Goal: Task Accomplishment & Management: Use online tool/utility

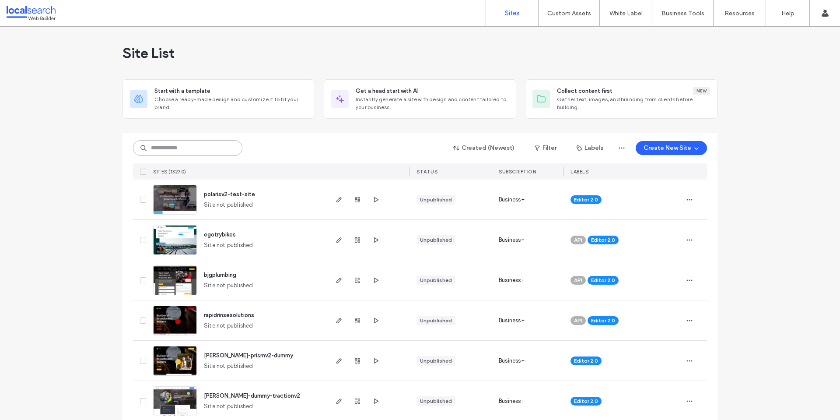
click at [205, 142] on input at bounding box center [187, 148] width 109 height 16
paste input "********"
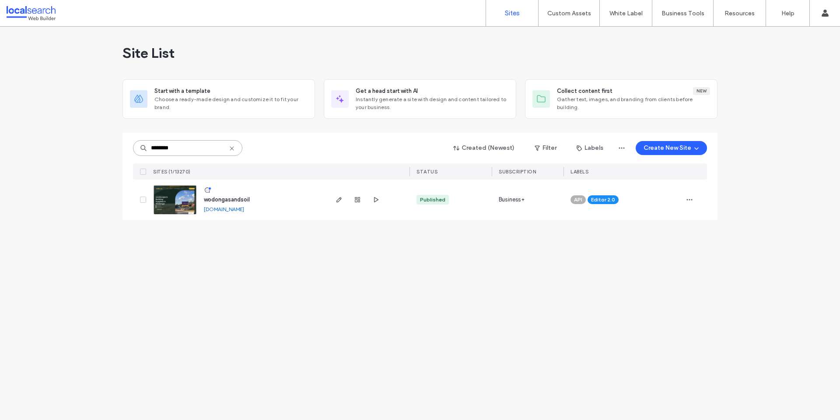
type input "********"
click at [232, 201] on span "wodongasandsoil" at bounding box center [227, 199] width 46 height 7
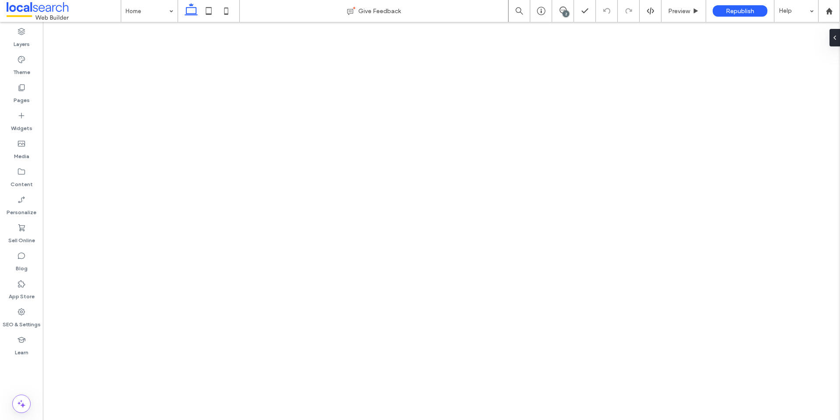
click at [564, 10] on div "2" at bounding box center [566, 13] width 7 height 7
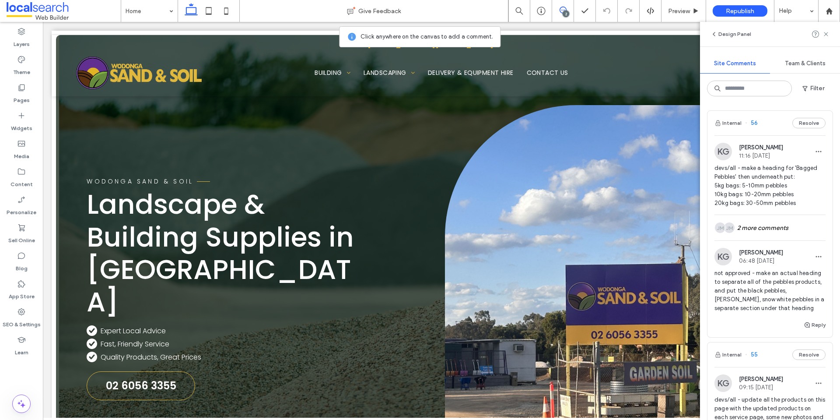
click at [66, 9] on span at bounding box center [64, 10] width 114 height 17
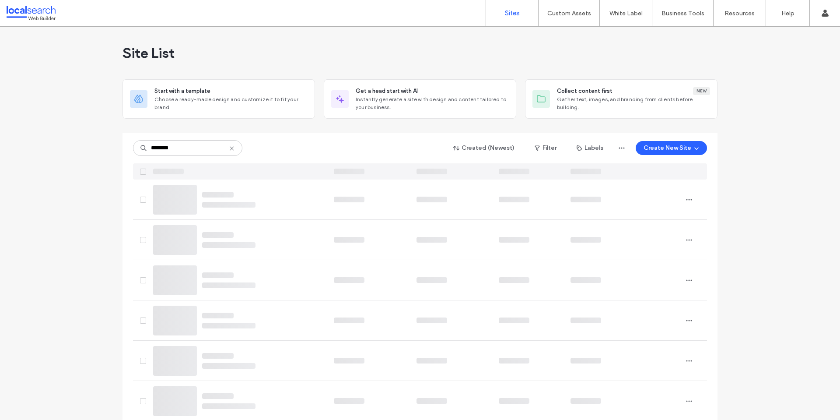
type input "********"
click at [203, 176] on div at bounding box center [238, 171] width 177 height 16
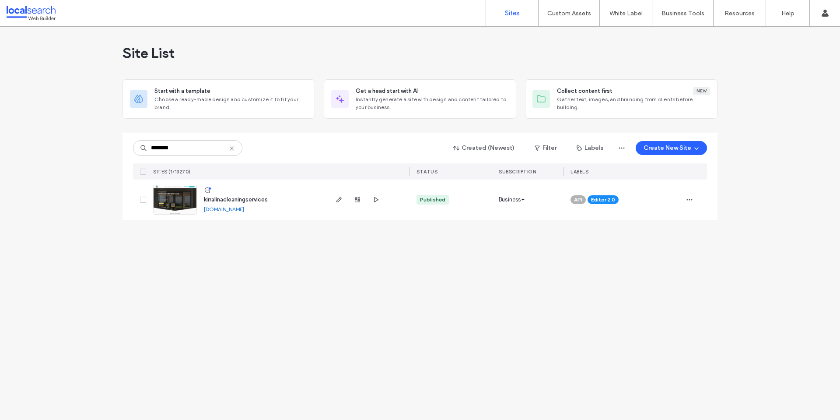
click at [233, 199] on span "kirralinacleaningservices" at bounding box center [236, 199] width 64 height 7
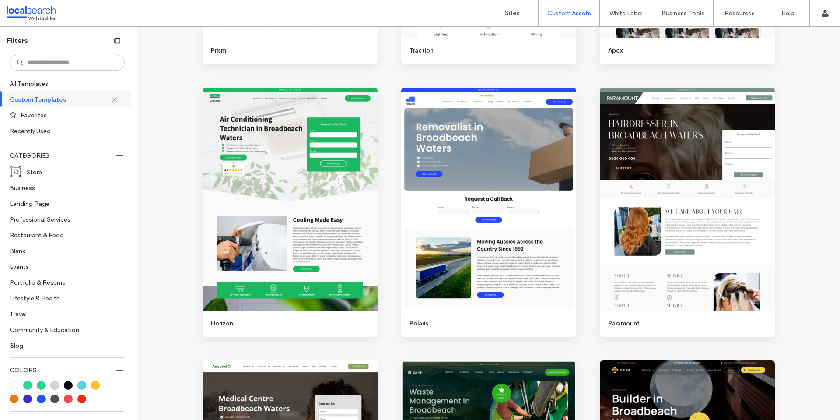
scroll to position [612, 0]
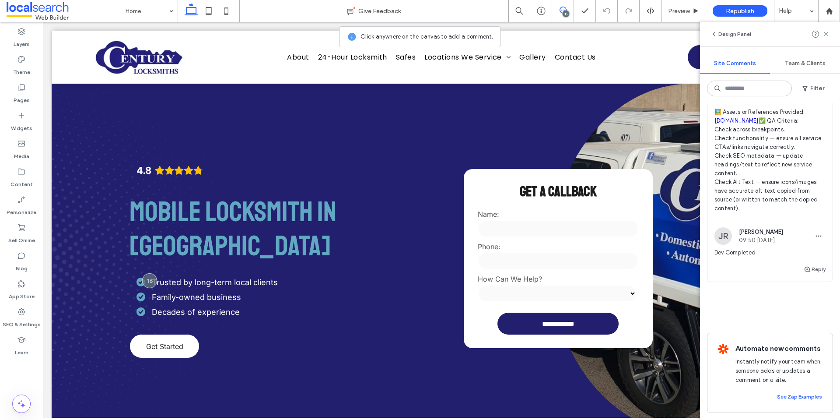
scroll to position [4524, 0]
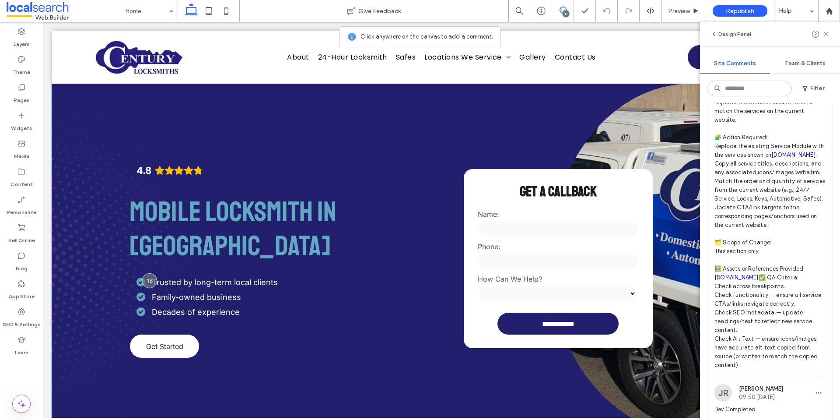
click at [730, 239] on span "🧾 Instruction Summary: Replace the Service Module items to match the services o…" at bounding box center [769, 229] width 111 height 280
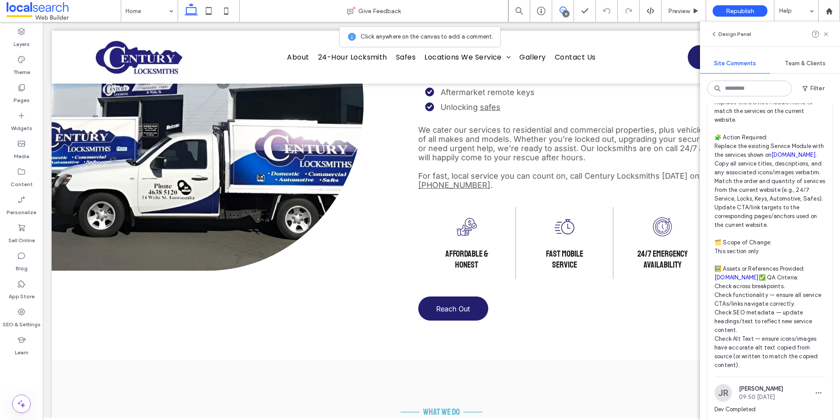
scroll to position [876, 0]
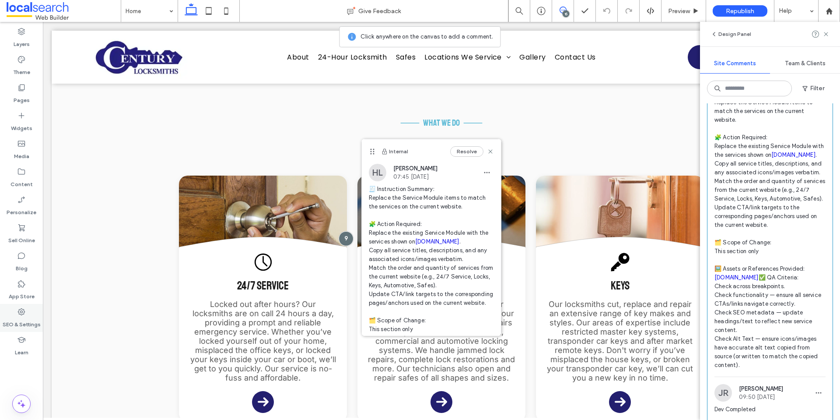
click at [30, 316] on label "SEO & Settings" at bounding box center [22, 322] width 38 height 12
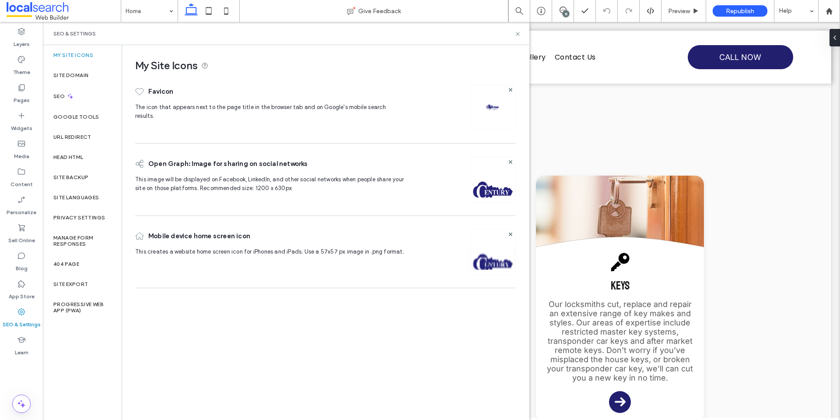
scroll to position [0, 0]
click at [87, 182] on div "Site Backup" at bounding box center [82, 177] width 79 height 20
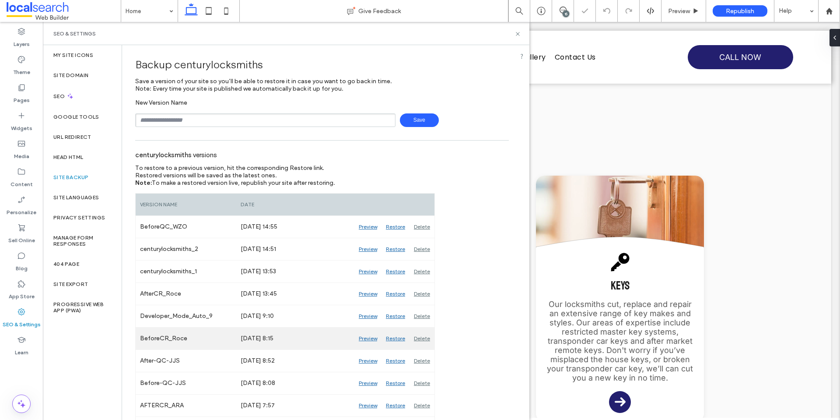
click at [364, 338] on div "Preview" at bounding box center [367, 338] width 27 height 22
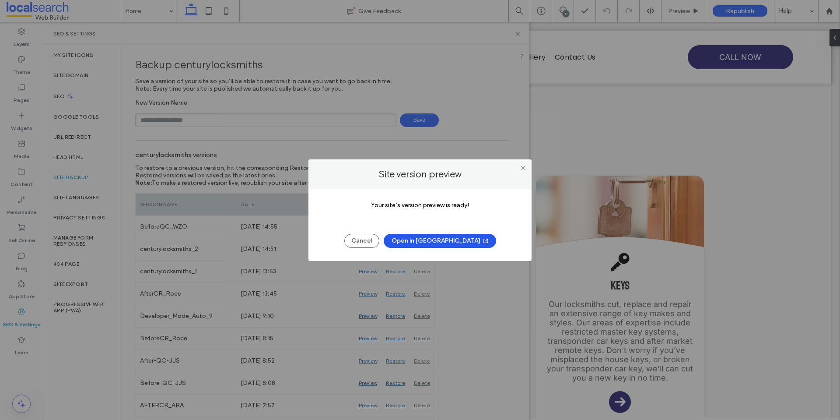
click at [482, 242] on icon "button" at bounding box center [485, 240] width 7 height 7
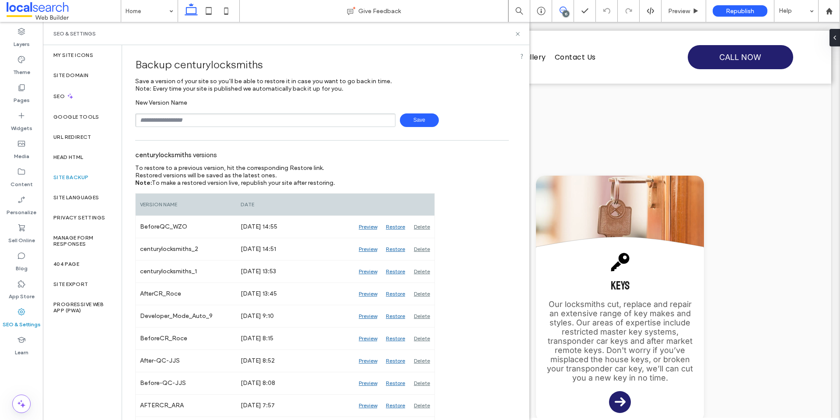
click at [561, 9] on icon at bounding box center [563, 10] width 7 height 7
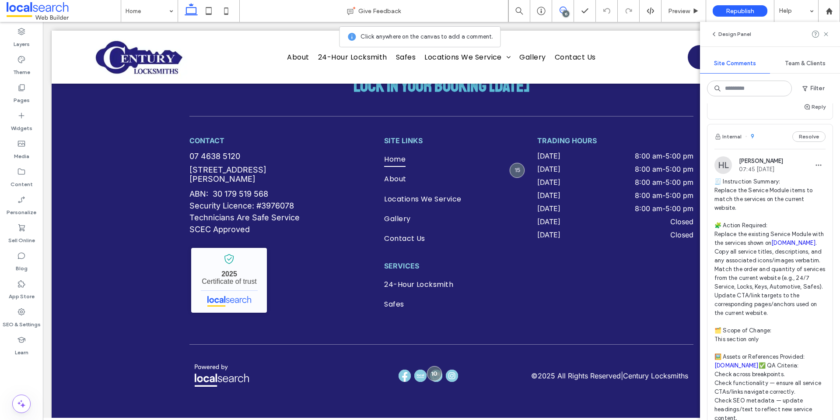
scroll to position [4436, 0]
click at [770, 251] on span "🧾 Instruction Summary: Replace the Service Module items to match the services o…" at bounding box center [769, 317] width 111 height 280
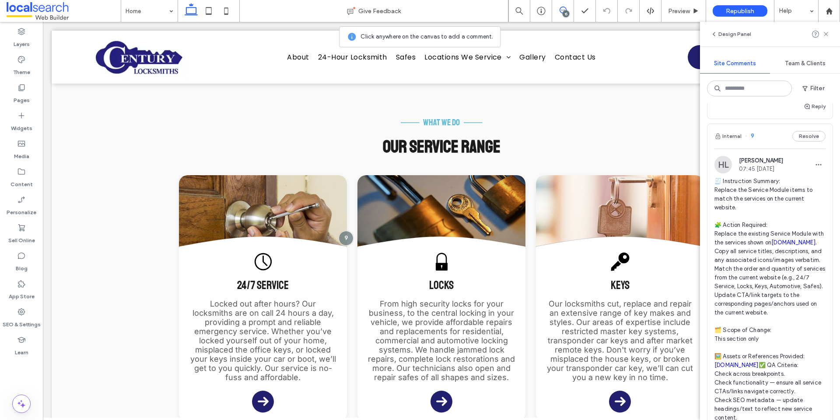
scroll to position [876, 0]
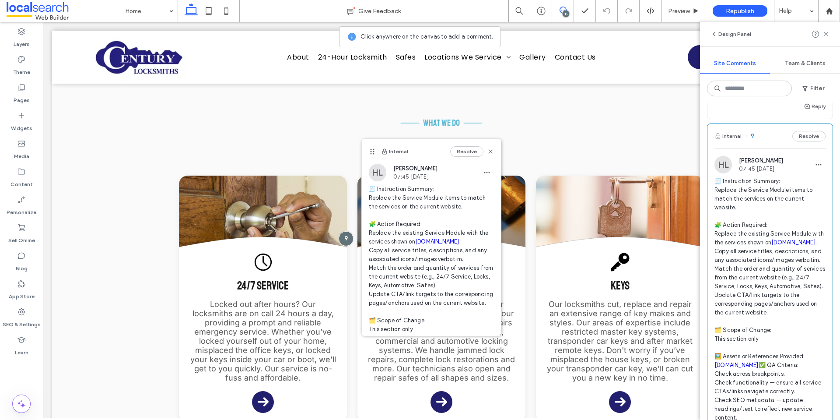
click at [423, 245] on link "centurylocksmiths.com.au" at bounding box center [437, 241] width 44 height 7
drag, startPoint x: 483, startPoint y: 153, endPoint x: 467, endPoint y: 99, distance: 56.6
click at [487, 153] on icon at bounding box center [490, 151] width 7 height 7
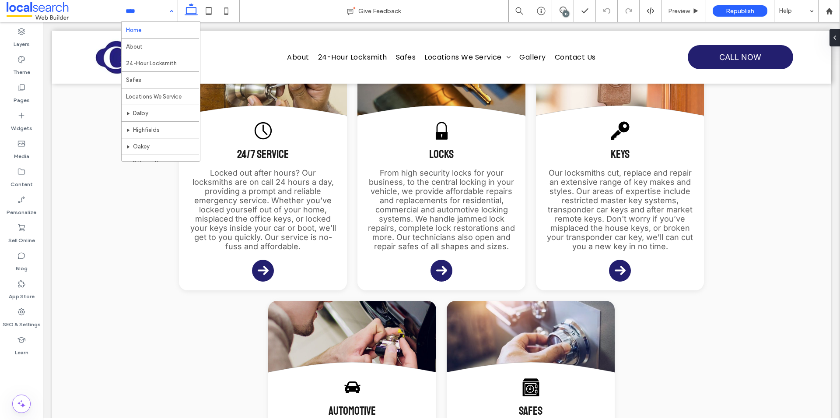
scroll to position [0, 0]
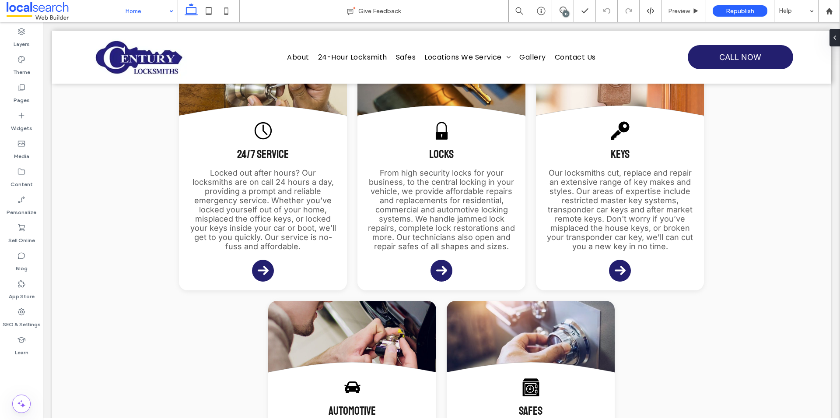
click at [564, 13] on div "15" at bounding box center [566, 13] width 7 height 7
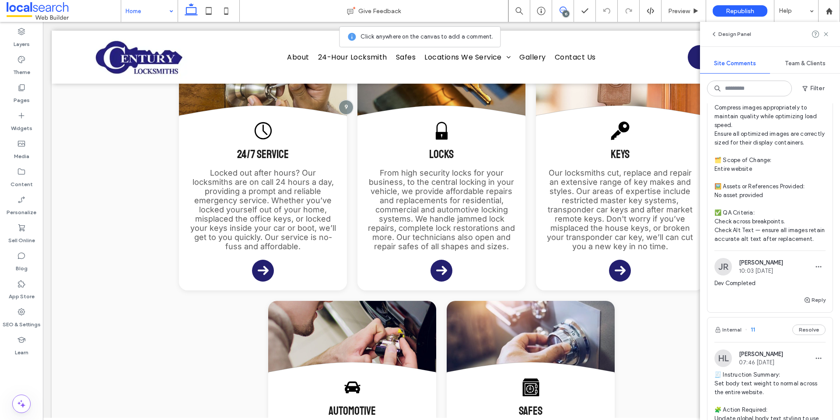
scroll to position [4786, 0]
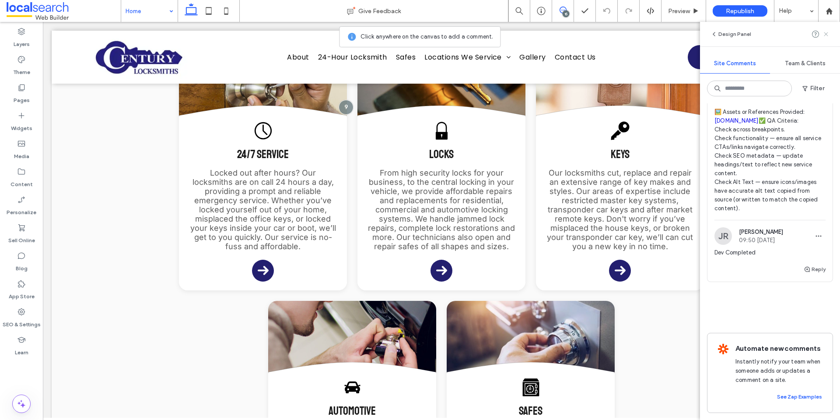
click at [826, 34] on use at bounding box center [826, 34] width 4 height 4
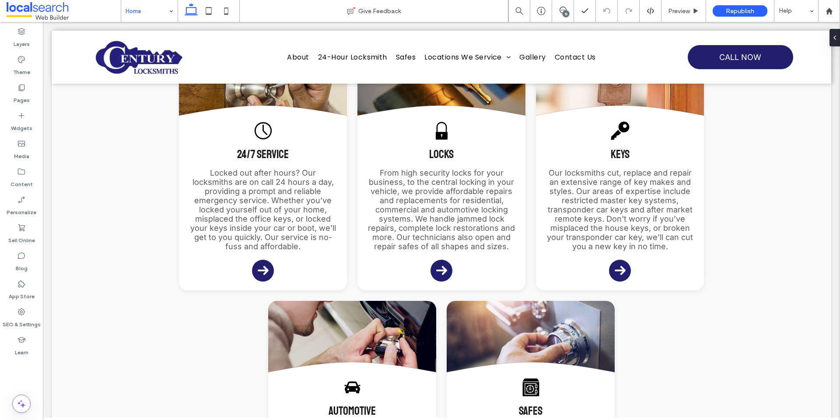
scroll to position [0, 0]
click at [561, 7] on use at bounding box center [563, 10] width 7 height 7
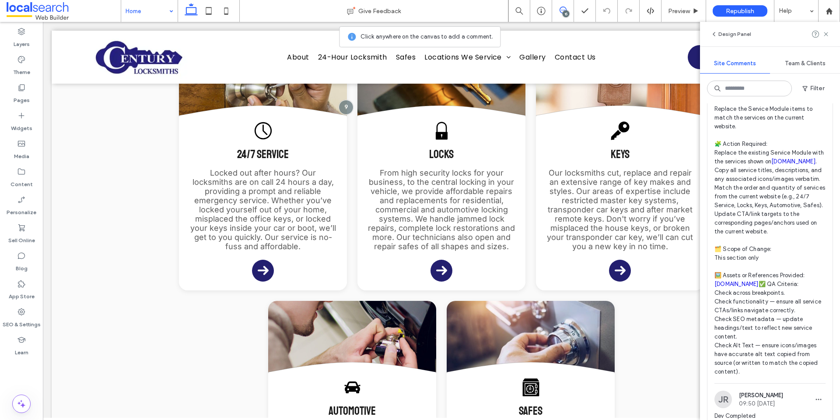
scroll to position [4611, 0]
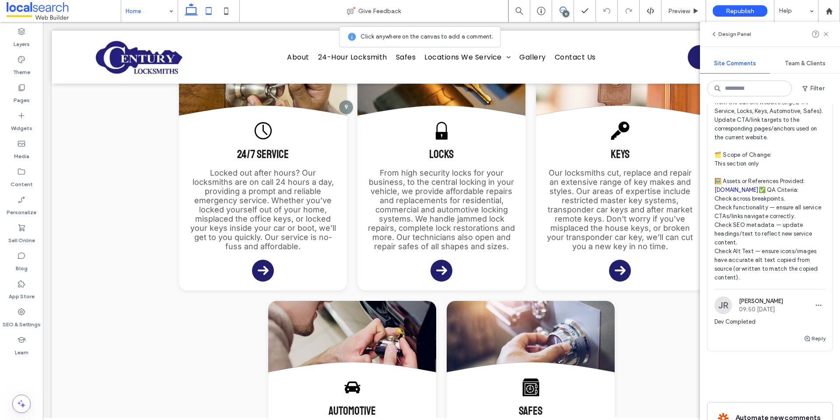
click at [213, 13] on icon at bounding box center [208, 10] width 17 height 17
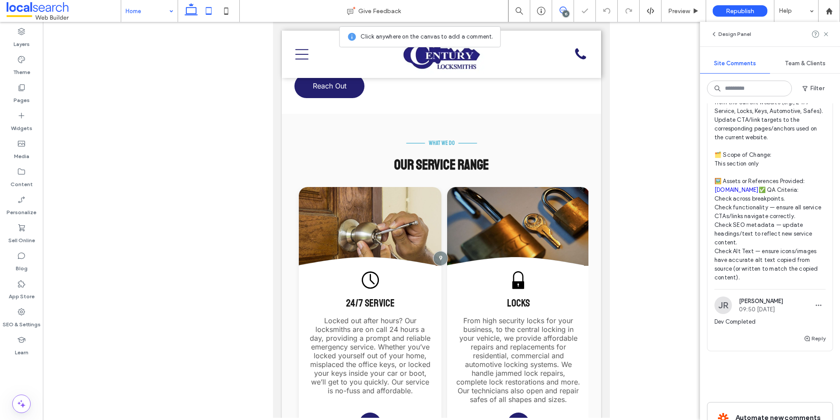
click at [190, 8] on use at bounding box center [191, 9] width 13 height 12
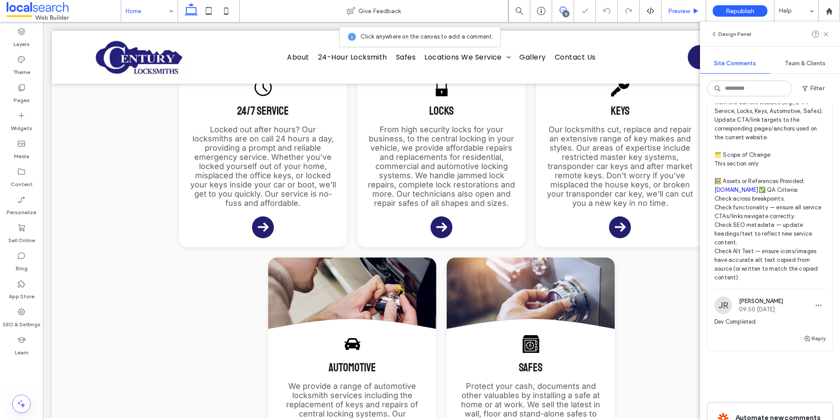
click at [675, 8] on span "Preview" at bounding box center [679, 10] width 22 height 7
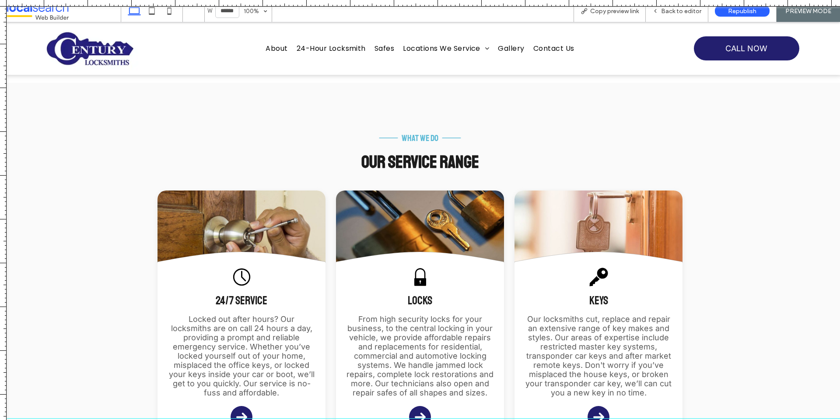
drag, startPoint x: 544, startPoint y: 147, endPoint x: 575, endPoint y: 409, distance: 264.8
click at [575, 419] on div at bounding box center [420, 420] width 840 height 0
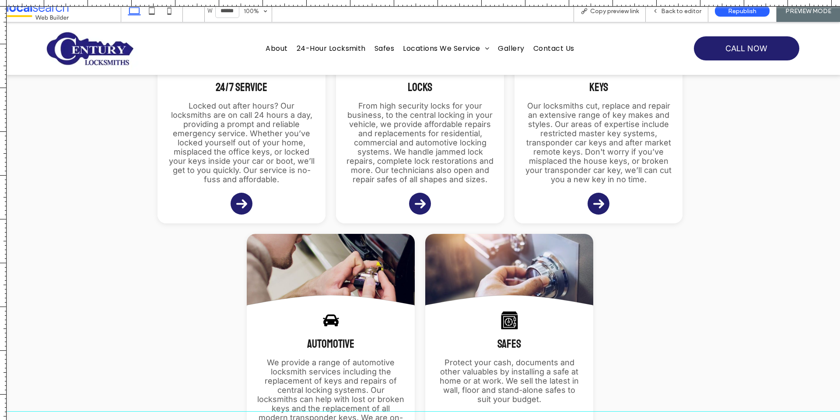
scroll to position [1125, 0]
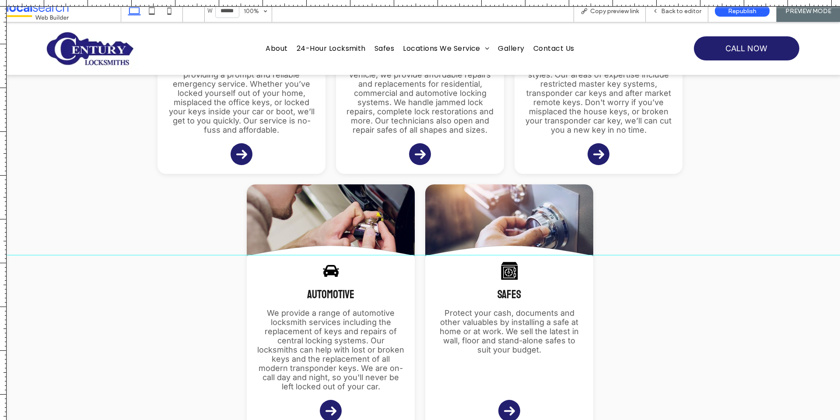
drag, startPoint x: 630, startPoint y: 409, endPoint x: 608, endPoint y: 245, distance: 166.4
click at [608, 251] on div at bounding box center [420, 254] width 840 height 7
click at [662, 13] on div "Back to editor" at bounding box center [677, 10] width 62 height 7
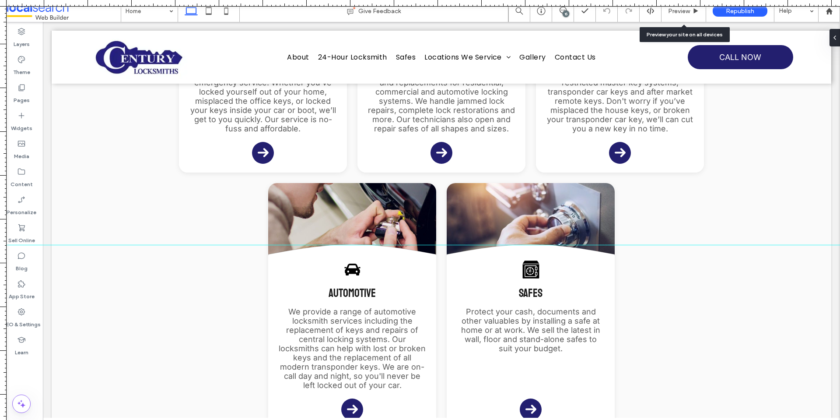
scroll to position [1117, 0]
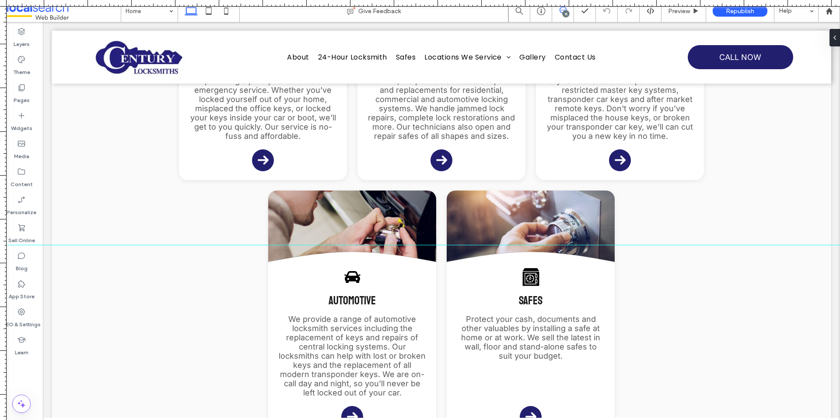
drag, startPoint x: 561, startPoint y: 13, endPoint x: 797, endPoint y: 33, distance: 236.2
click at [561, 13] on use at bounding box center [563, 10] width 7 height 7
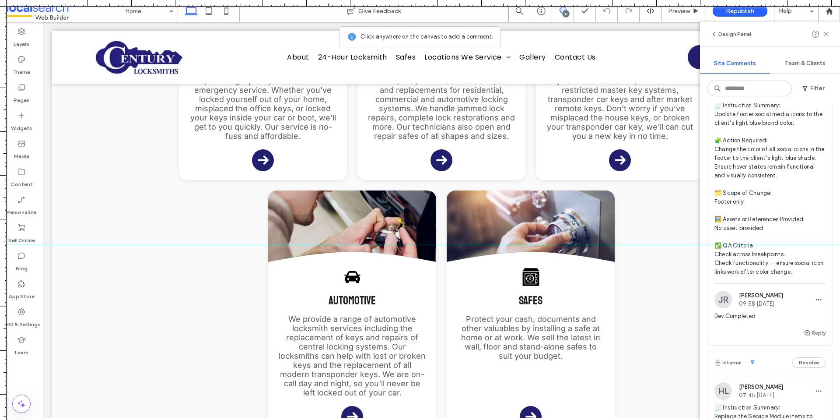
scroll to position [4130, 0]
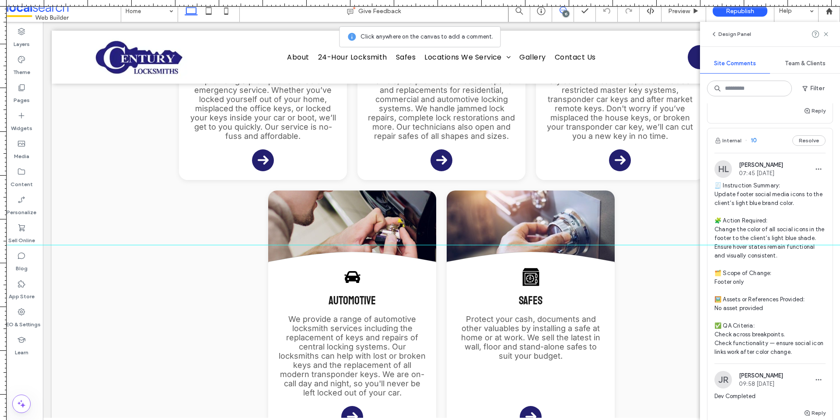
click at [727, 276] on span "🧾 Instruction Summary: Update footer social media icons to the client’s light b…" at bounding box center [769, 268] width 111 height 175
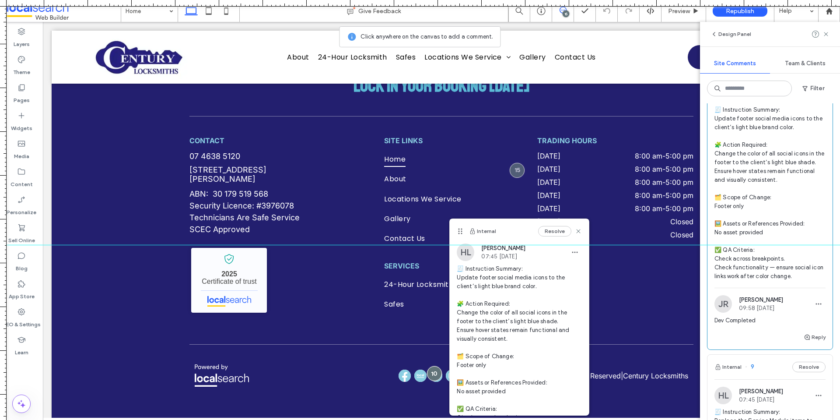
scroll to position [4217, 0]
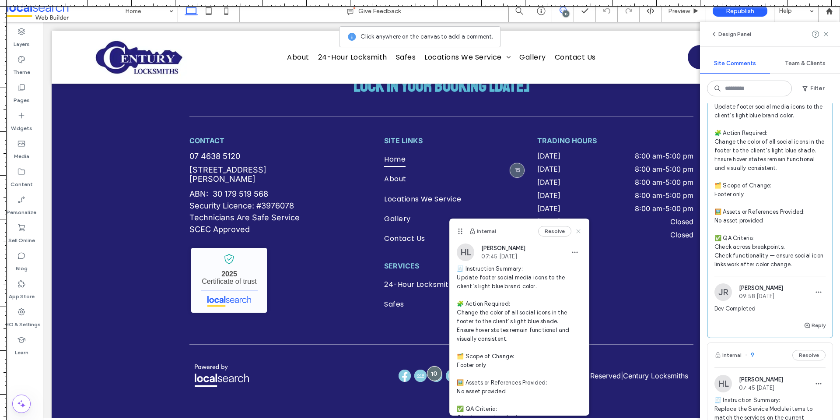
click at [577, 232] on use at bounding box center [579, 231] width 4 height 4
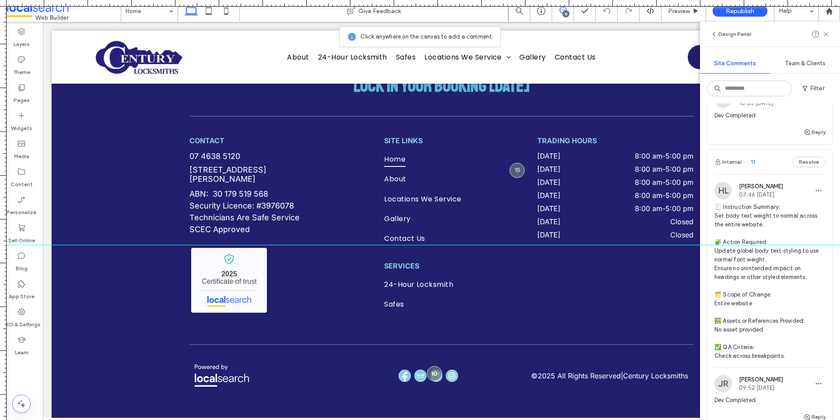
scroll to position [3824, 0]
click at [748, 296] on span "🧾 Instruction Summary: Set body text weight to normal across the entire website…" at bounding box center [769, 281] width 111 height 157
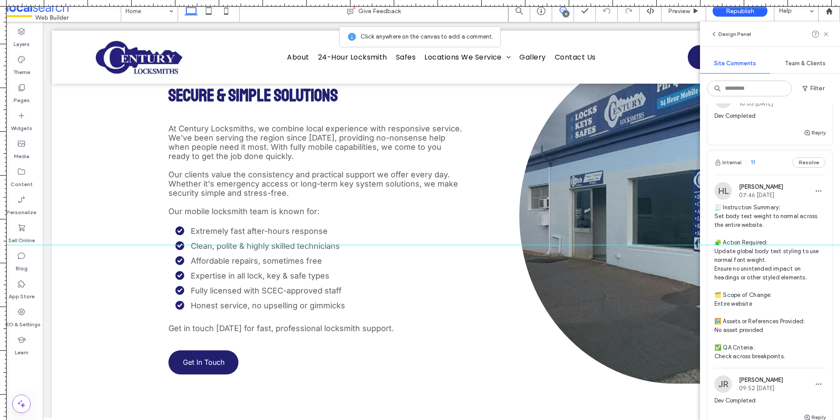
scroll to position [416, 0]
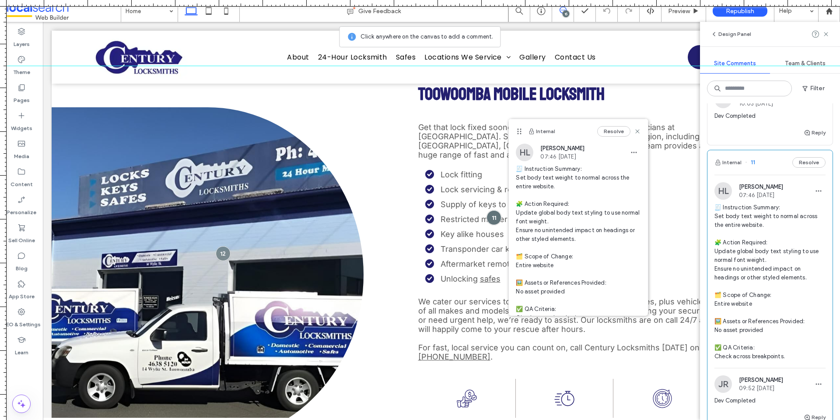
drag, startPoint x: 608, startPoint y: 244, endPoint x: 605, endPoint y: 224, distance: 19.9
click at [605, 62] on div at bounding box center [420, 65] width 840 height 7
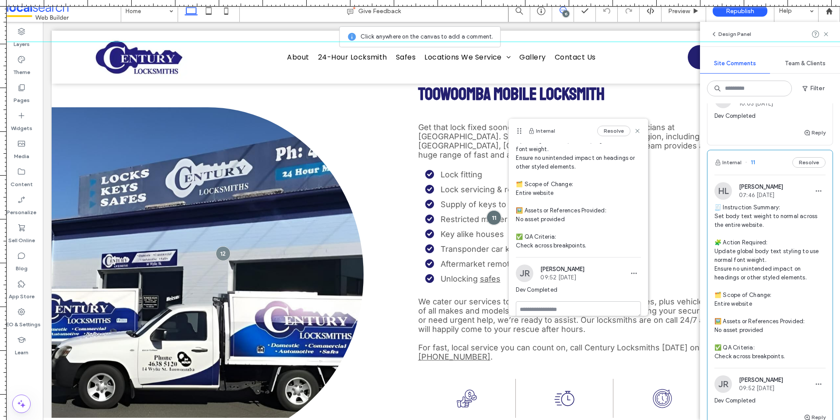
scroll to position [84, 0]
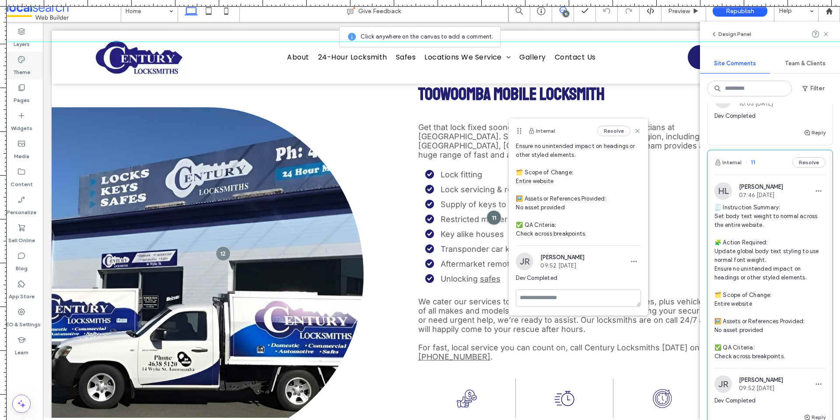
click at [15, 61] on div "Theme" at bounding box center [21, 66] width 43 height 28
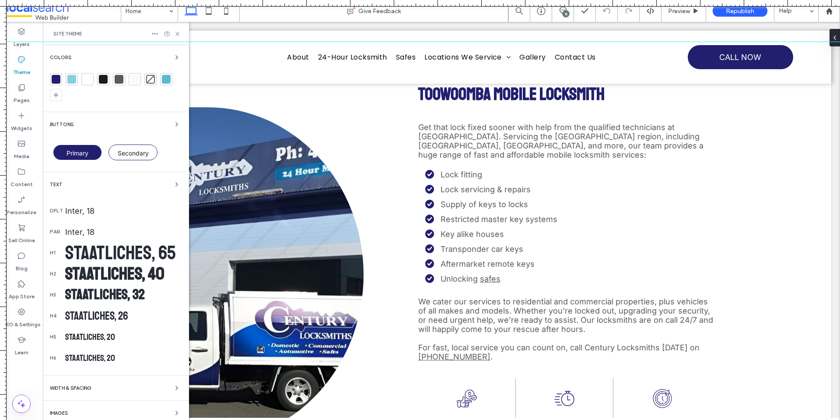
scroll to position [0, 0]
click at [114, 210] on div "Inter, 18" at bounding box center [123, 210] width 117 height 9
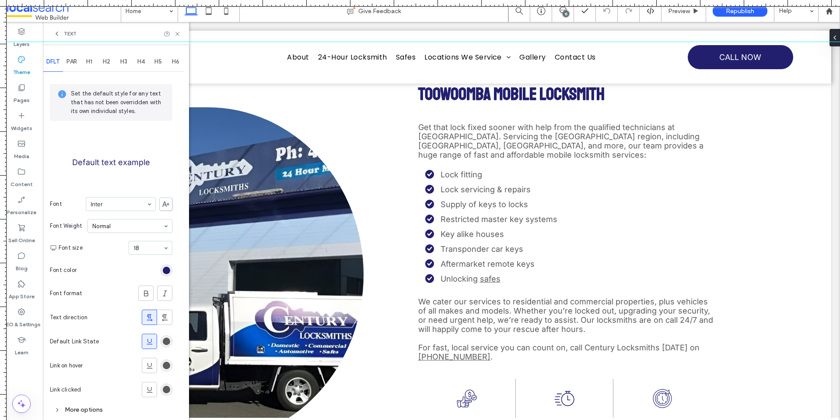
click at [58, 34] on icon at bounding box center [56, 33] width 7 height 7
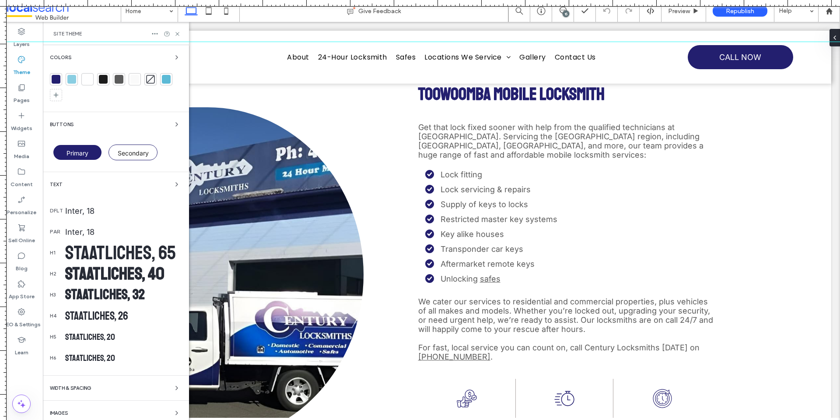
click at [85, 229] on div "Inter, 18" at bounding box center [123, 231] width 117 height 9
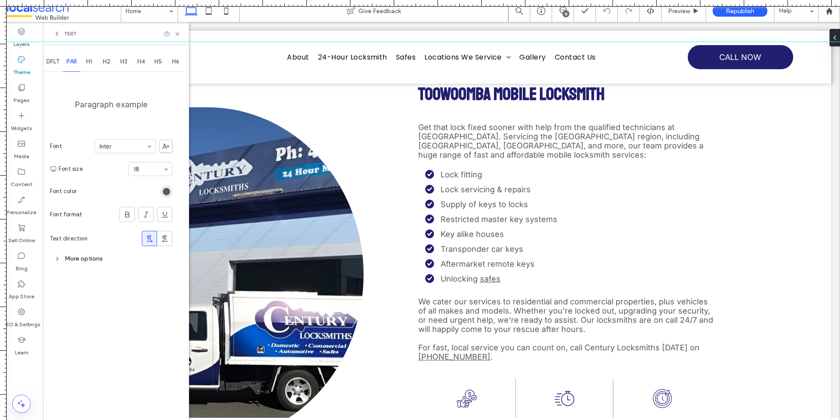
click at [84, 260] on div "More options" at bounding box center [111, 258] width 122 height 12
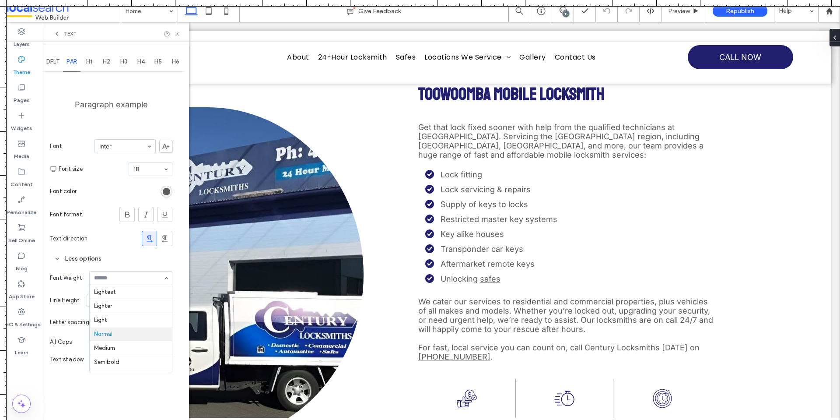
scroll to position [39, 0]
click at [178, 33] on use at bounding box center [176, 33] width 3 height 3
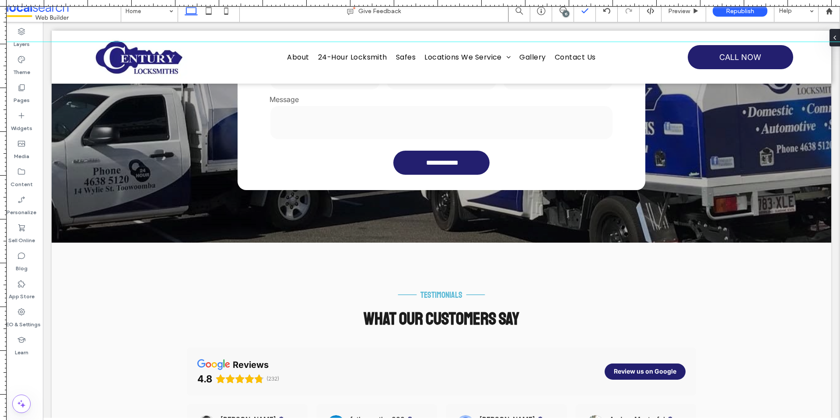
scroll to position [1903, 0]
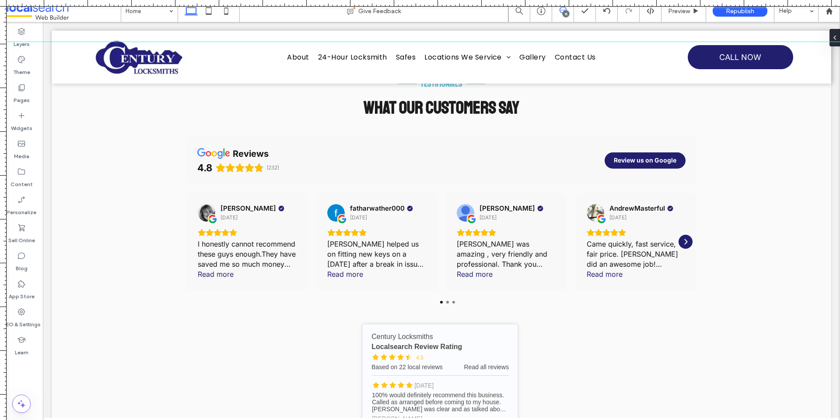
click at [567, 9] on span at bounding box center [562, 10] width 21 height 7
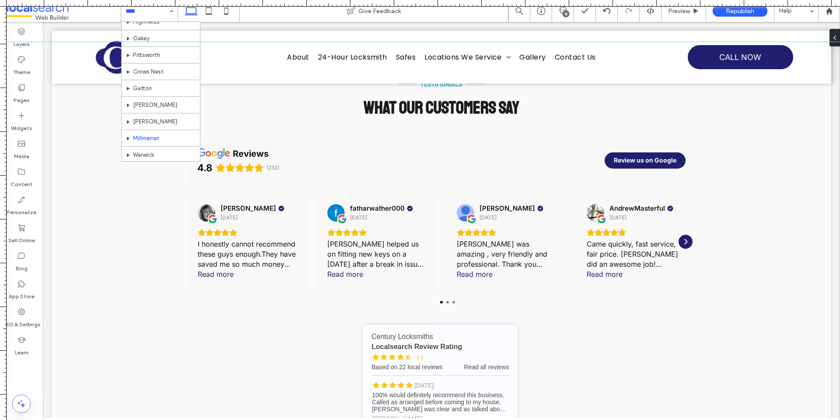
scroll to position [142, 0]
click at [564, 10] on icon at bounding box center [563, 10] width 7 height 7
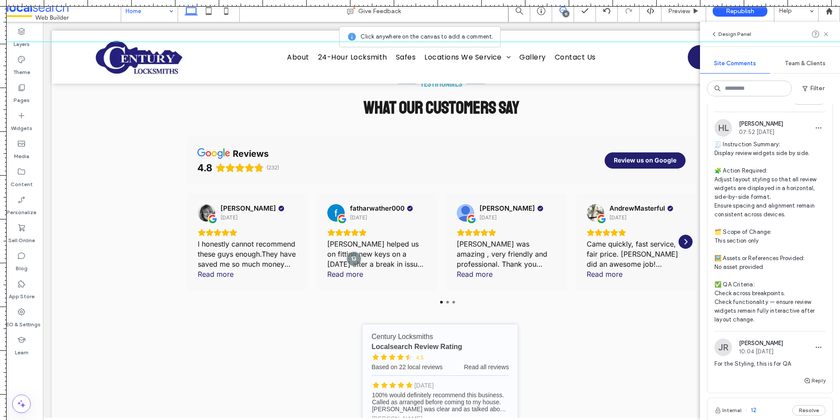
scroll to position [3261, 0]
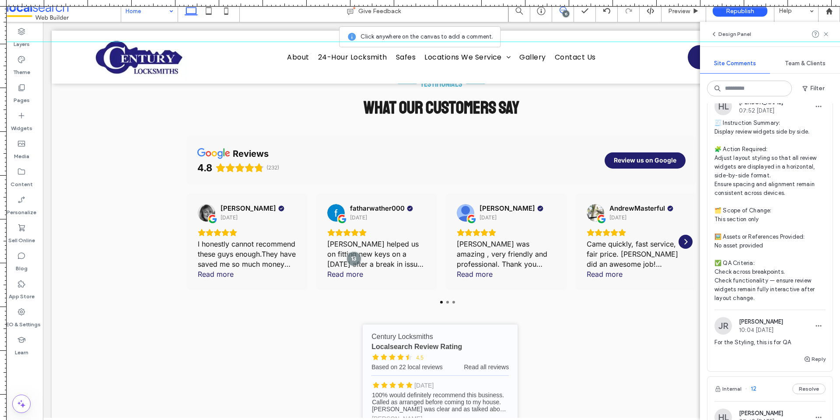
click at [754, 204] on span "🧾 Instruction Summary: Display review widgets side by side. 🧩 Action Required: …" at bounding box center [769, 211] width 111 height 184
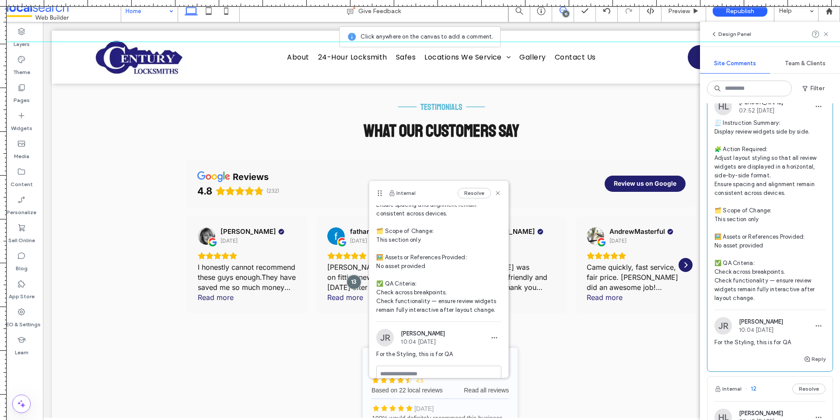
scroll to position [110, 0]
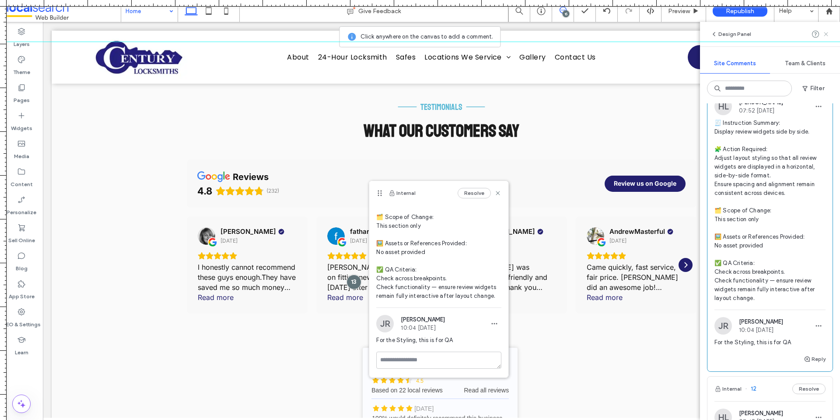
click at [828, 33] on icon at bounding box center [825, 34] width 7 height 7
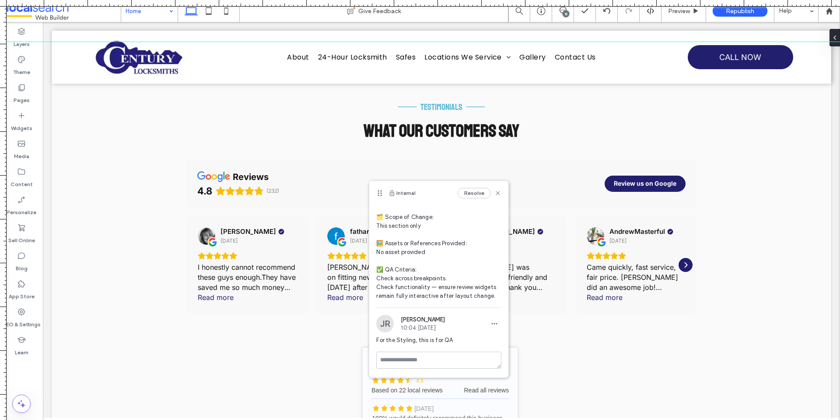
scroll to position [0, 0]
drag, startPoint x: 811, startPoint y: 42, endPoint x: 817, endPoint y: -22, distance: 65.1
click at [817, 0] on html ".wqwq-1{fill:#231f20;} .cls-1q, .cls-2q { fill-rule: evenodd; } .cls-2q { fill:…" at bounding box center [420, 210] width 840 height 420
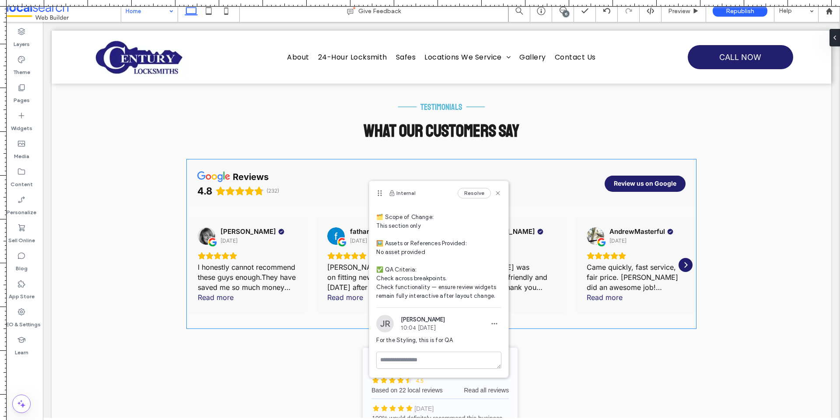
click at [677, 216] on div "AndrewMasterful 1 month ago Came quickly, fast service, fair price. Matt did an…" at bounding box center [636, 264] width 121 height 97
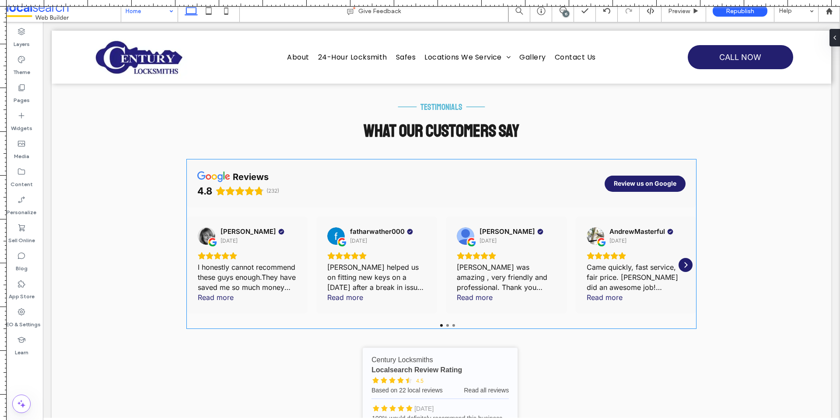
click at [595, 216] on div "AndrewMasterful 1 month ago Came quickly, fast service, fair price. Matt did an…" at bounding box center [636, 264] width 121 height 97
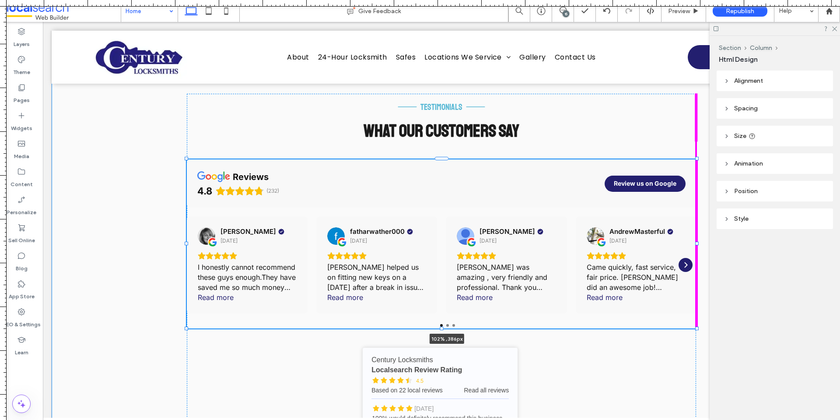
drag, startPoint x: 693, startPoint y: 241, endPoint x: 700, endPoint y: 241, distance: 6.2
click at [700, 241] on div "Divider Icon testimonials Divider Icon What Our Customers Say reviews 4.8 (232)…" at bounding box center [441, 307] width 525 height 504
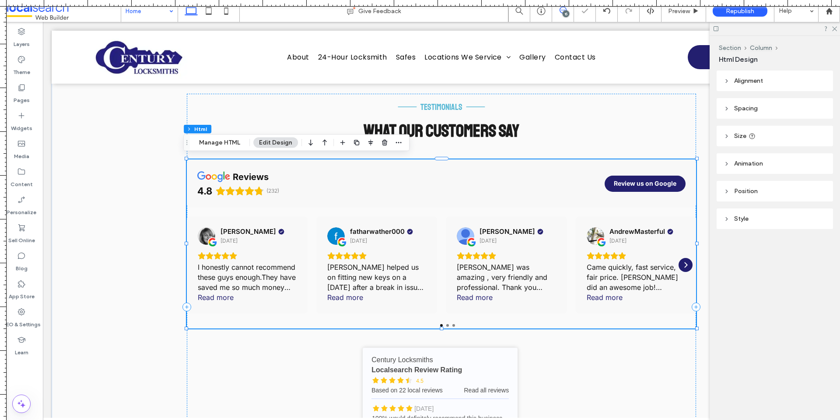
click at [562, 12] on icon at bounding box center [563, 10] width 7 height 7
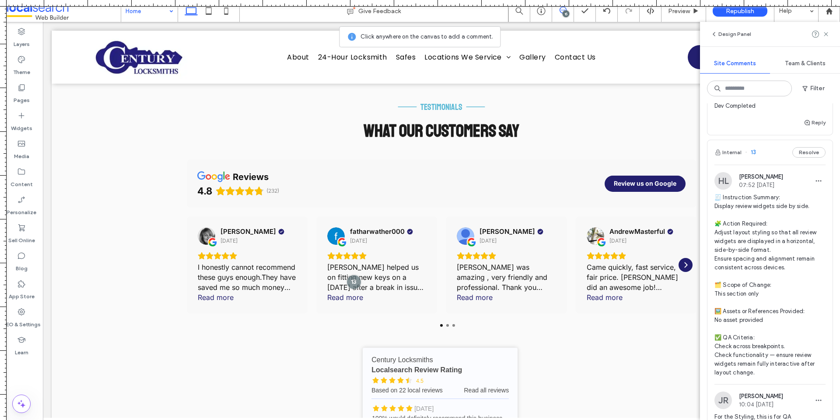
scroll to position [3208, 0]
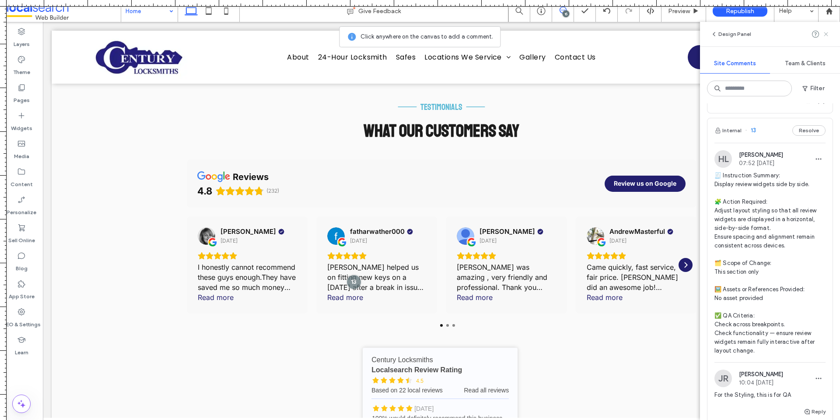
click at [826, 35] on icon at bounding box center [825, 34] width 7 height 7
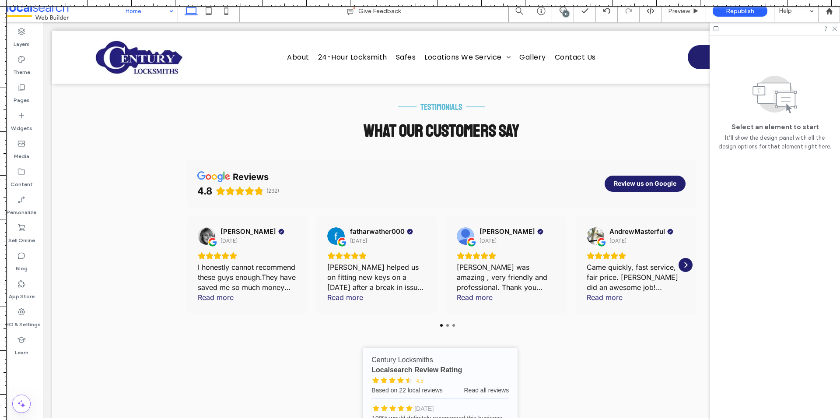
scroll to position [0, 0]
click at [836, 31] on div at bounding box center [775, 29] width 130 height 14
drag, startPoint x: 835, startPoint y: 28, endPoint x: 782, endPoint y: 14, distance: 54.9
click at [835, 28] on use at bounding box center [834, 29] width 5 height 5
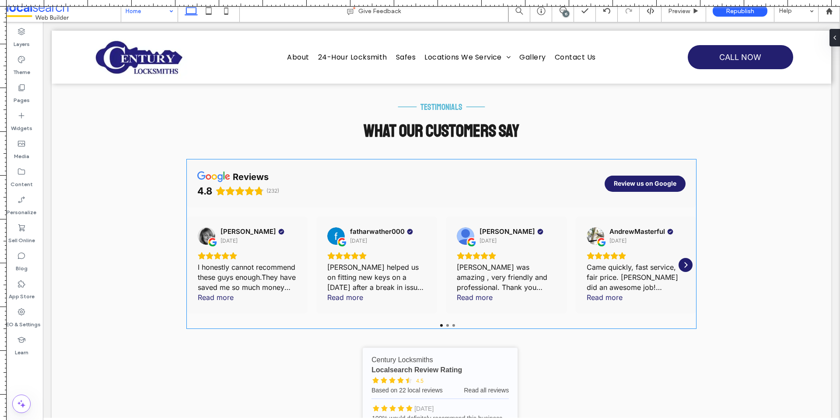
click at [650, 257] on div "Came quickly, fast service, fair price. Matt did an awesome job! Recommended. R…" at bounding box center [636, 277] width 99 height 51
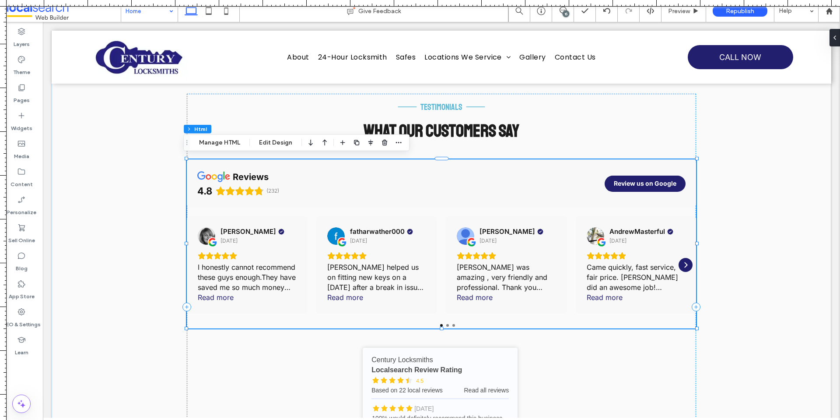
click at [649, 257] on div "Rating: 5.0 out of 5" at bounding box center [636, 256] width 99 height 8
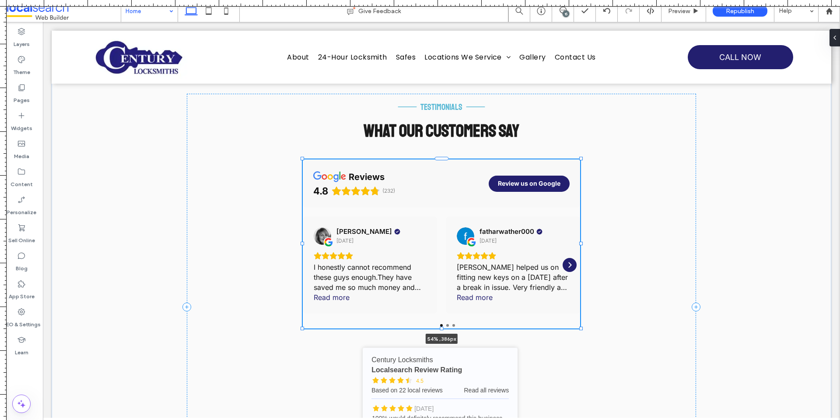
drag, startPoint x: 694, startPoint y: 241, endPoint x: 578, endPoint y: 245, distance: 116.0
click at [578, 245] on div "Divider Icon testimonials Divider Icon What Our Customers Say reviews 4.8 (232)…" at bounding box center [441, 307] width 525 height 504
type input "**"
type input "****"
click at [622, 227] on div "Divider Icon testimonials Divider Icon What Our Customers Say reviews 4.8 (232)…" at bounding box center [441, 307] width 509 height 426
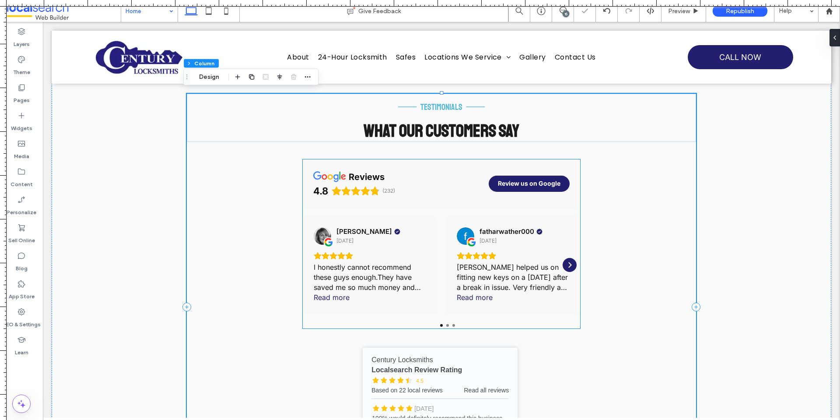
click at [622, 227] on div "Divider Icon testimonials Divider Icon What Our Customers Say reviews 4.8 (232)…" at bounding box center [441, 307] width 509 height 426
click at [321, 227] on img "View on Google" at bounding box center [322, 235] width 17 height 17
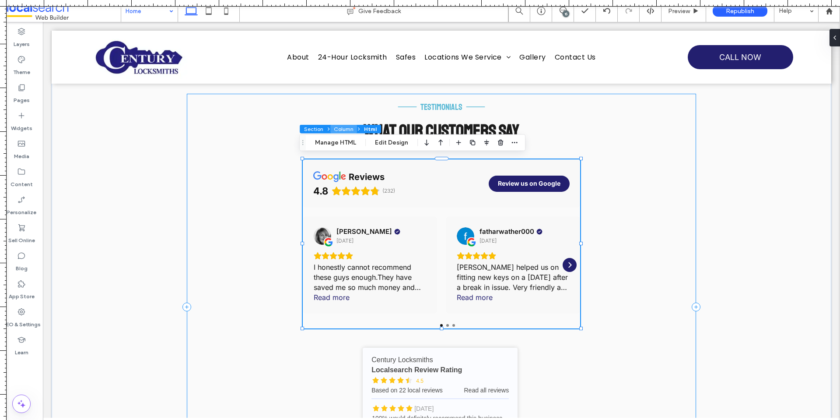
click at [348, 127] on button "Column" at bounding box center [343, 129] width 27 height 9
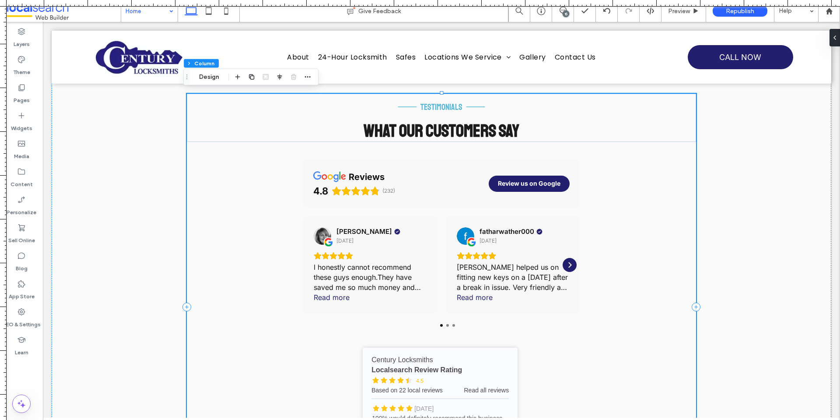
click at [258, 189] on div "Divider Icon testimonials Divider Icon What Our Customers Say reviews 4.8 (232)…" at bounding box center [441, 307] width 509 height 426
click at [217, 76] on button "Design" at bounding box center [208, 77] width 31 height 10
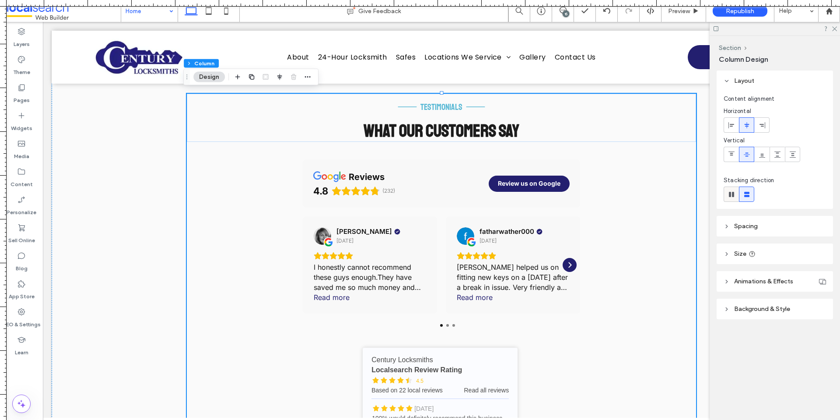
click at [731, 190] on icon at bounding box center [731, 194] width 9 height 9
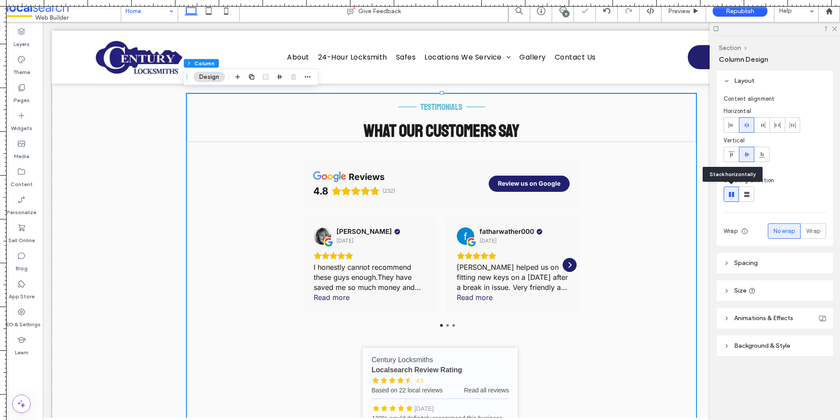
type input "*"
type input "**"
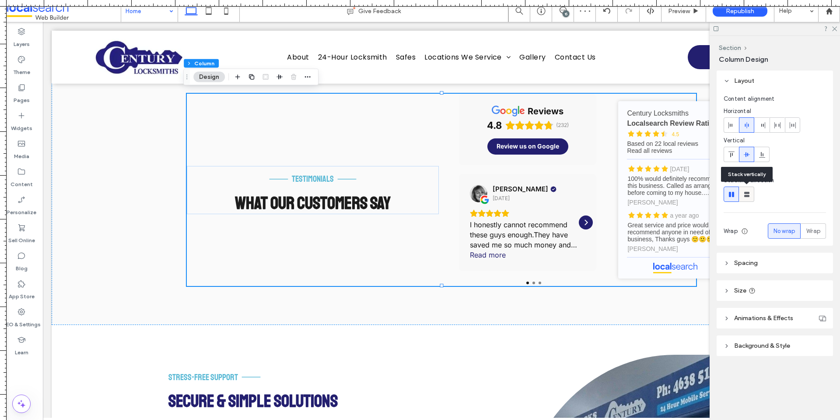
click at [745, 195] on use at bounding box center [746, 194] width 5 height 5
type input "**"
type input "****"
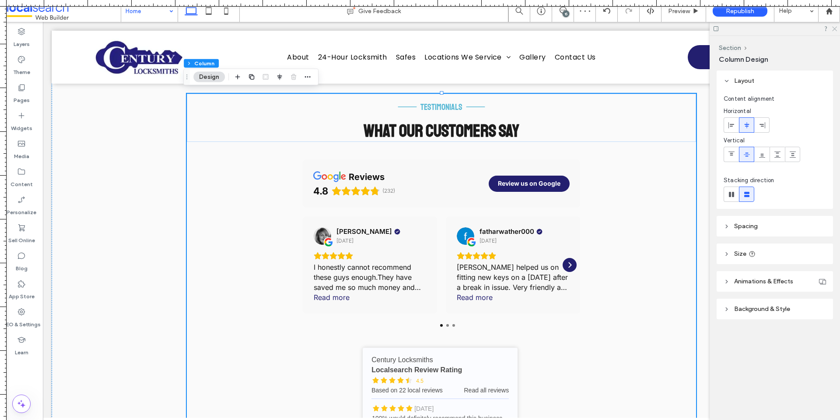
click at [836, 28] on use at bounding box center [834, 29] width 5 height 5
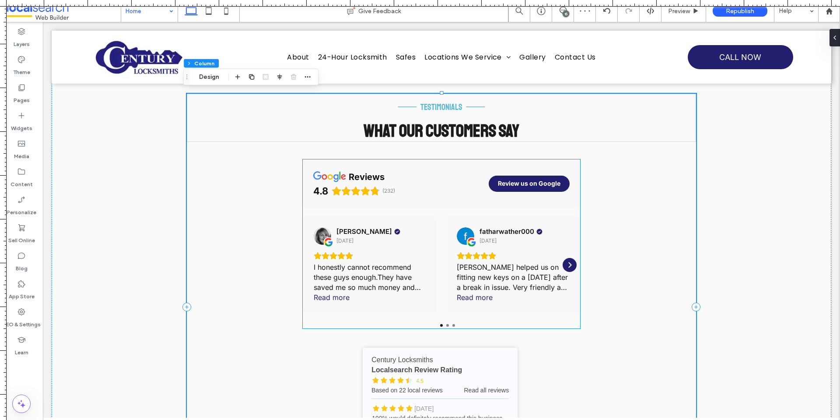
click at [552, 217] on div "fatharwather000 25 days ago Brad helped us on fitting new keys on a Saturday af…" at bounding box center [513, 264] width 135 height 97
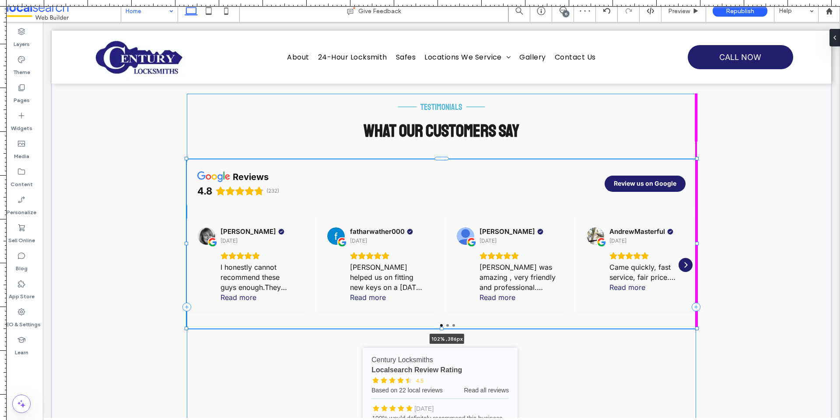
drag, startPoint x: 577, startPoint y: 241, endPoint x: 700, endPoint y: 241, distance: 122.1
click at [700, 241] on div "Divider Icon testimonials Divider Icon What Our Customers Say reviews 4.8 (232)…" at bounding box center [441, 307] width 525 height 504
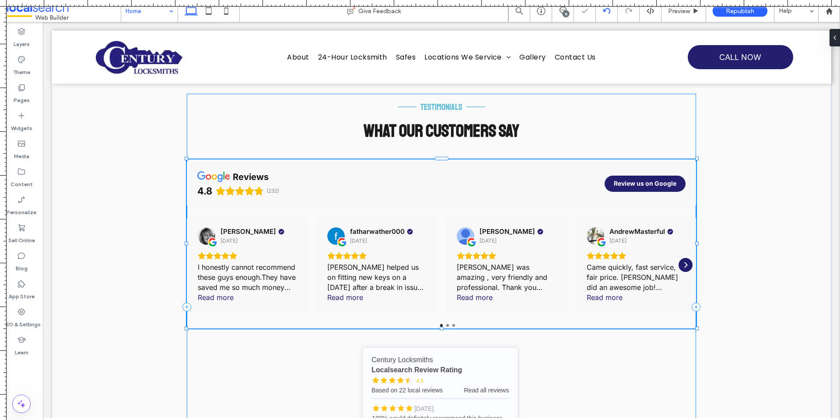
type input "***"
click at [565, 9] on icon at bounding box center [563, 10] width 7 height 7
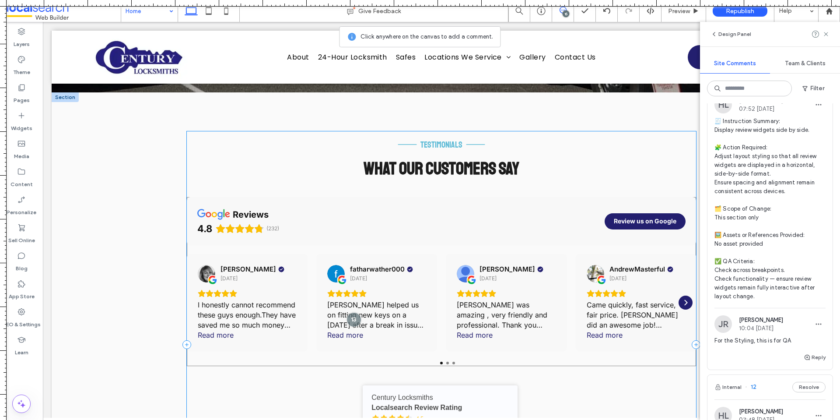
scroll to position [1836, 0]
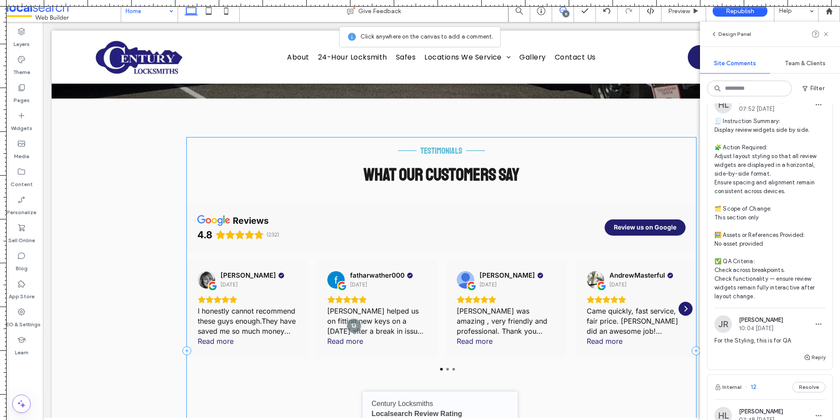
drag, startPoint x: 826, startPoint y: 33, endPoint x: 819, endPoint y: 33, distance: 7.5
click at [826, 33] on icon at bounding box center [825, 34] width 7 height 7
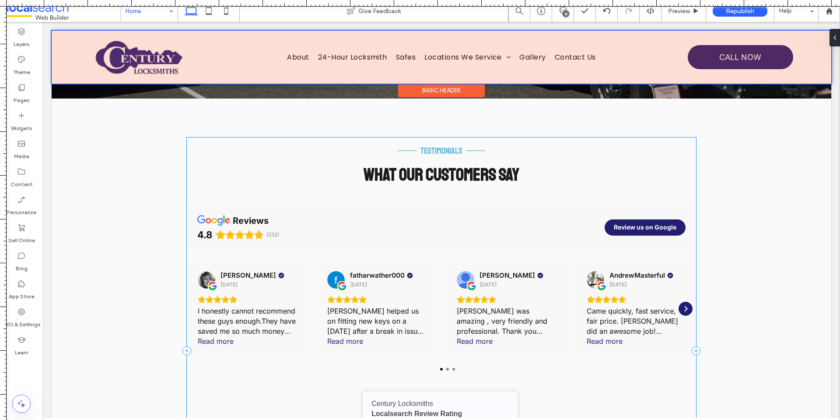
scroll to position [0, 0]
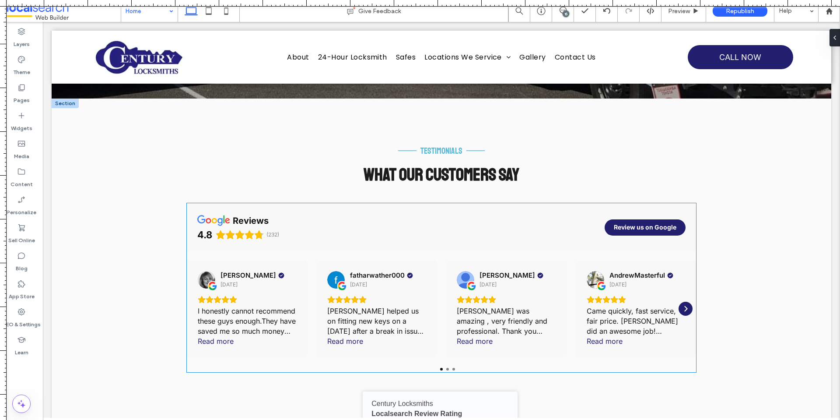
click at [544, 254] on div "reviews 4.8 (232) Review us on Google Anita Green 20 days ago I honestly cannot…" at bounding box center [441, 287] width 509 height 169
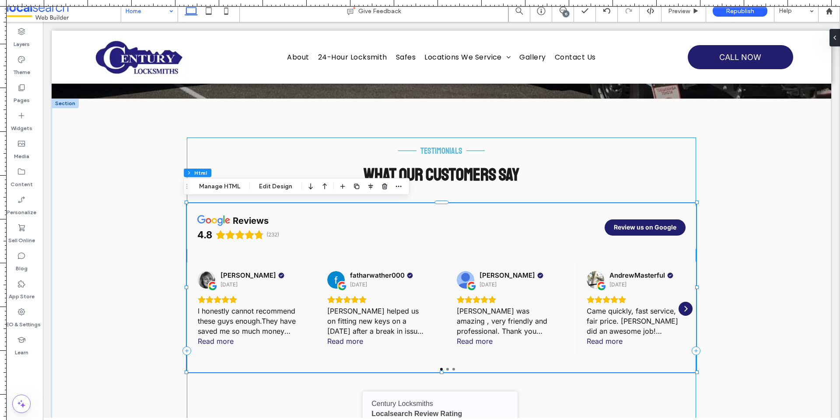
click at [226, 383] on div "Divider Icon testimonials Divider Icon What Our Customers Say reviews 4.8 (232)…" at bounding box center [441, 350] width 509 height 426
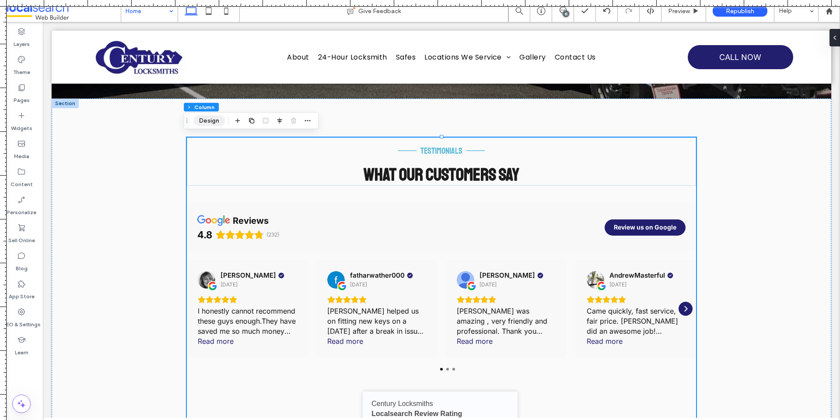
click at [207, 120] on button "Design" at bounding box center [208, 120] width 31 height 10
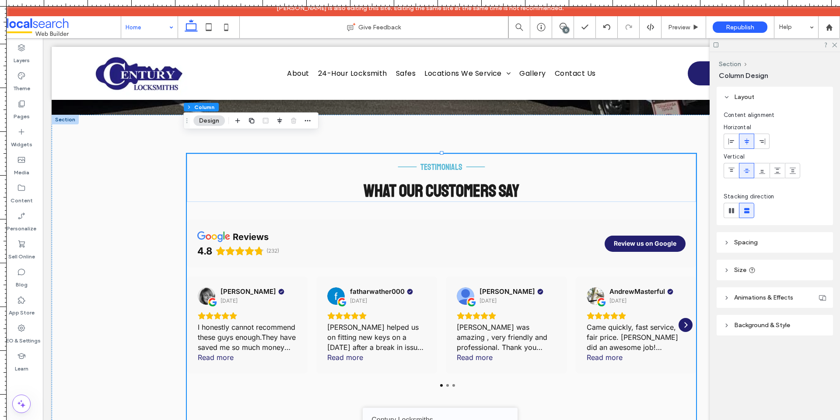
click at [834, 44] on icon at bounding box center [834, 45] width 6 height 6
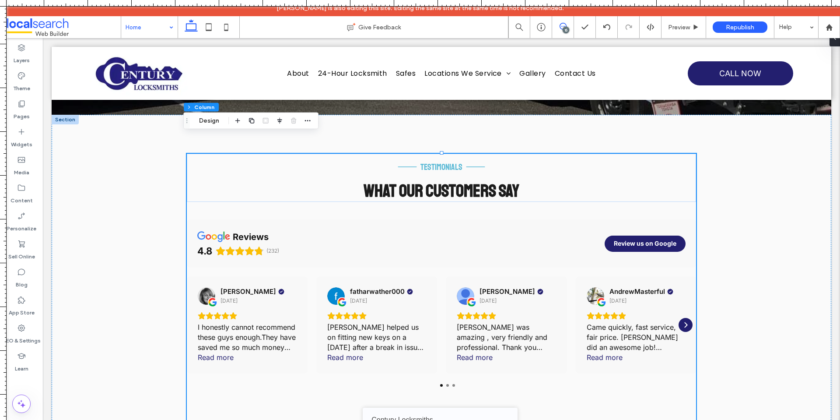
click at [559, 28] on span at bounding box center [562, 26] width 21 height 7
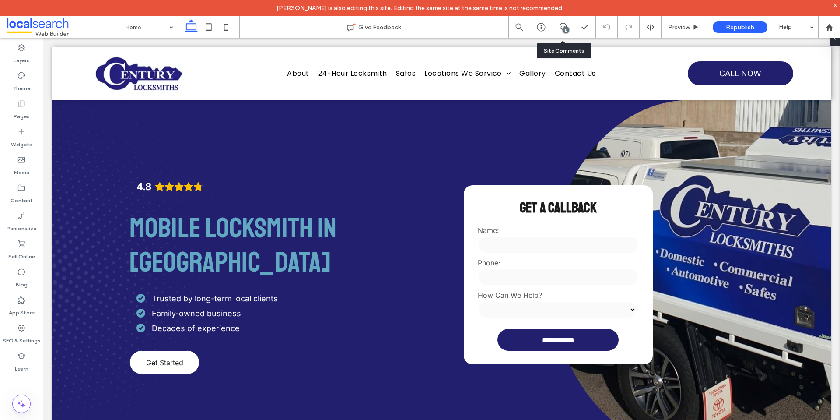
click at [562, 21] on div "15" at bounding box center [563, 27] width 22 height 22
click at [563, 31] on div "15" at bounding box center [566, 30] width 7 height 7
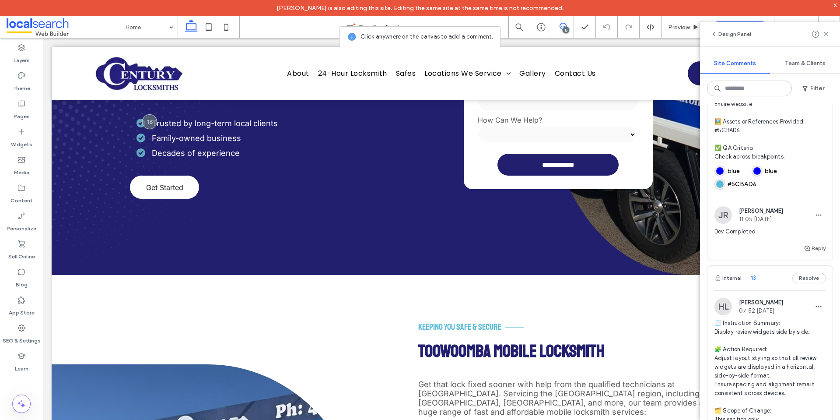
scroll to position [3148, 0]
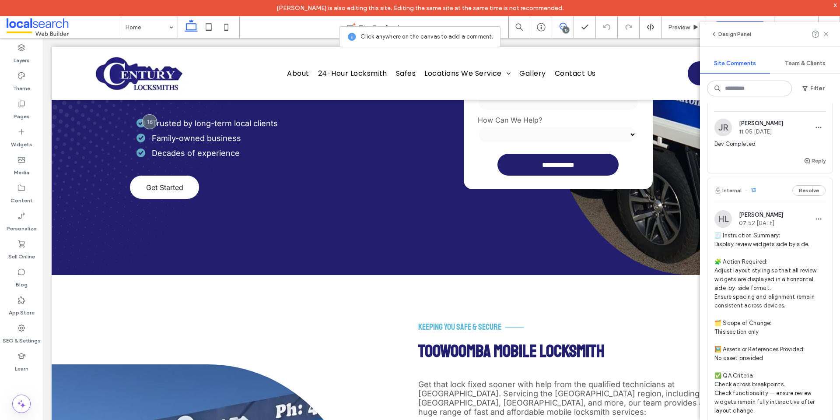
click at [759, 269] on span "🧾 Instruction Summary: Display review widgets side by side. 🧩 Action Required: …" at bounding box center [769, 323] width 111 height 184
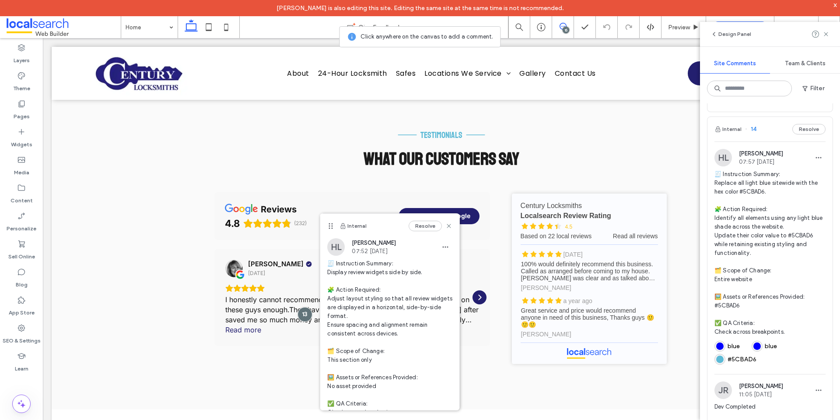
scroll to position [2842, 0]
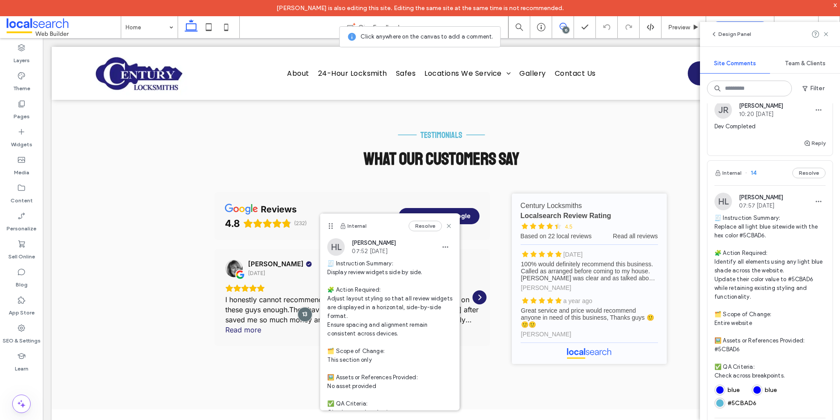
click at [746, 260] on span "🧾 Instruction Summary: Replace all light blue sitewide with the hex color #5CBA…" at bounding box center [769, 296] width 111 height 166
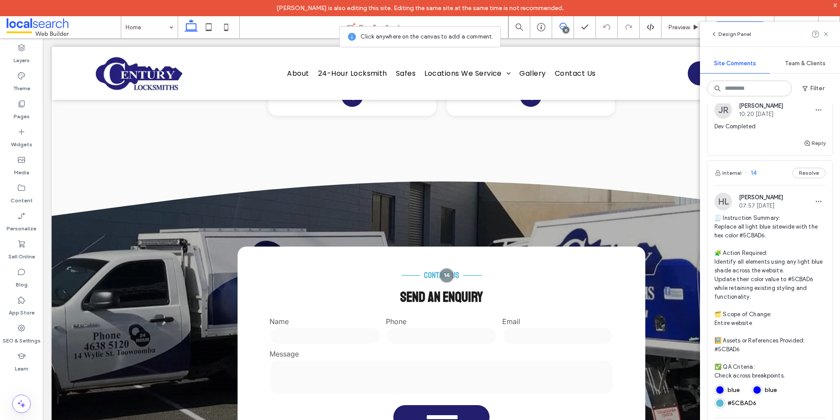
scroll to position [1453, 0]
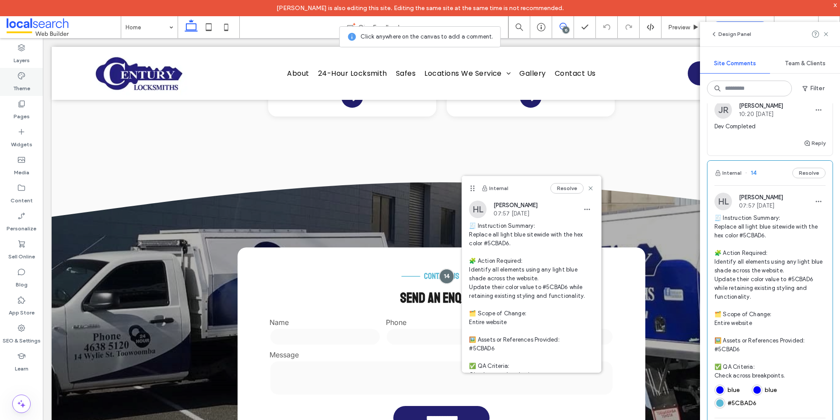
click at [26, 74] on div "Theme" at bounding box center [21, 82] width 43 height 28
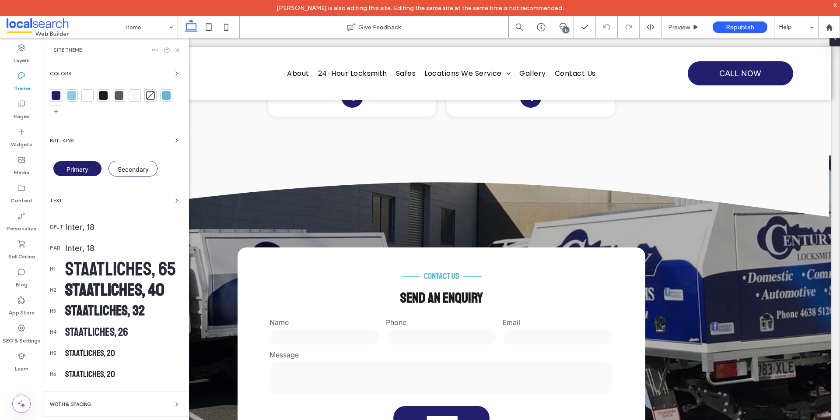
scroll to position [0, 0]
click at [166, 93] on div at bounding box center [166, 95] width 9 height 9
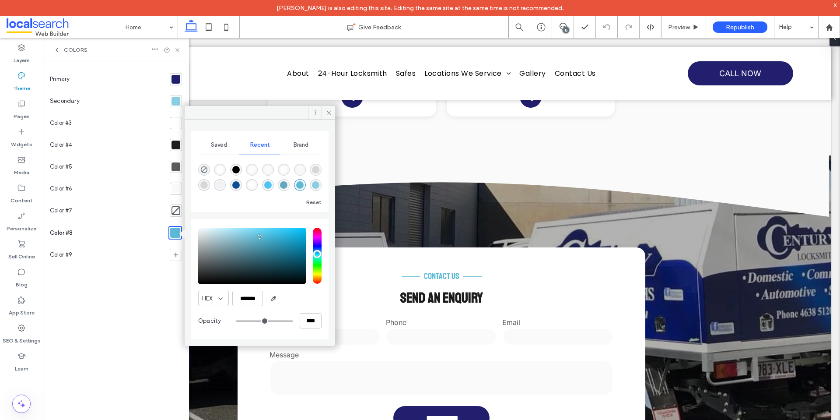
click at [57, 50] on icon at bounding box center [56, 49] width 7 height 7
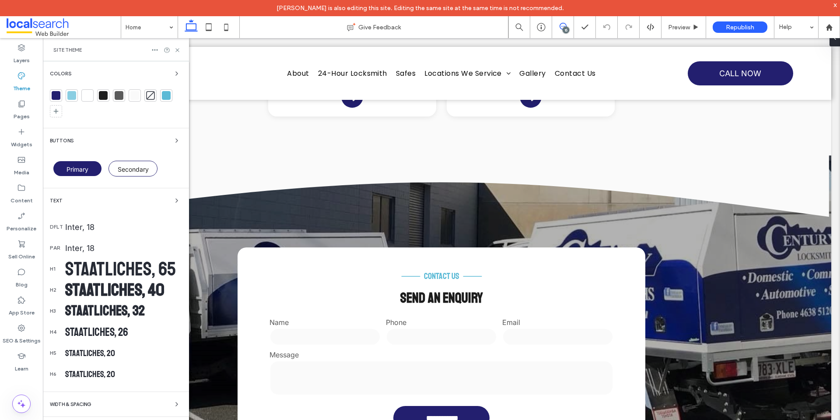
click at [566, 23] on icon at bounding box center [563, 26] width 7 height 7
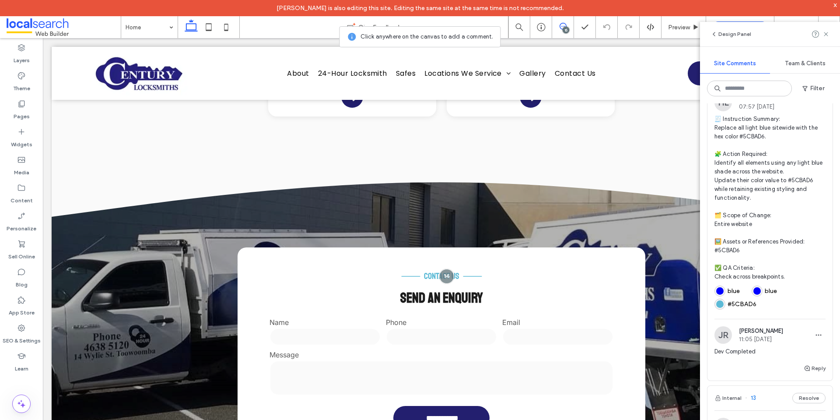
scroll to position [2924, 0]
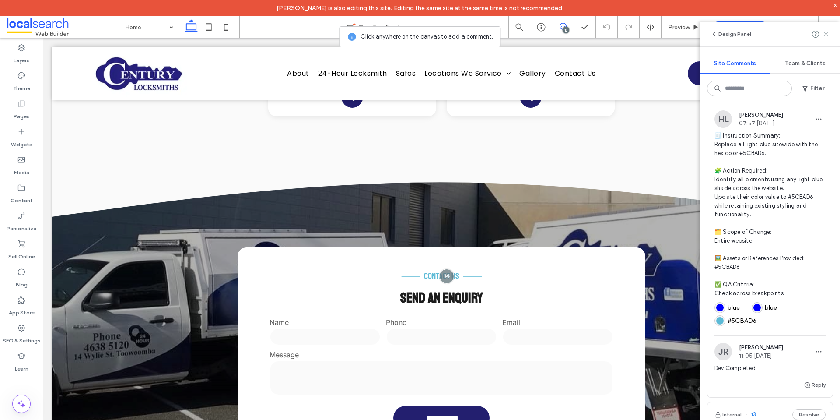
click at [826, 38] on span at bounding box center [825, 34] width 7 height 10
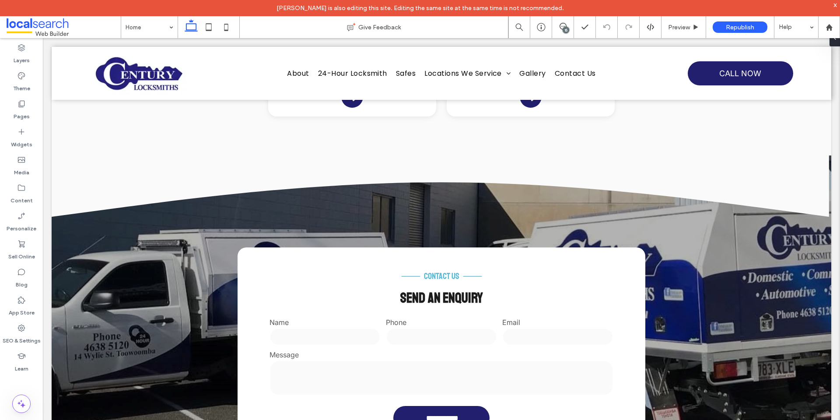
scroll to position [0, 0]
click at [451, 273] on span "contact us" at bounding box center [441, 275] width 35 height 11
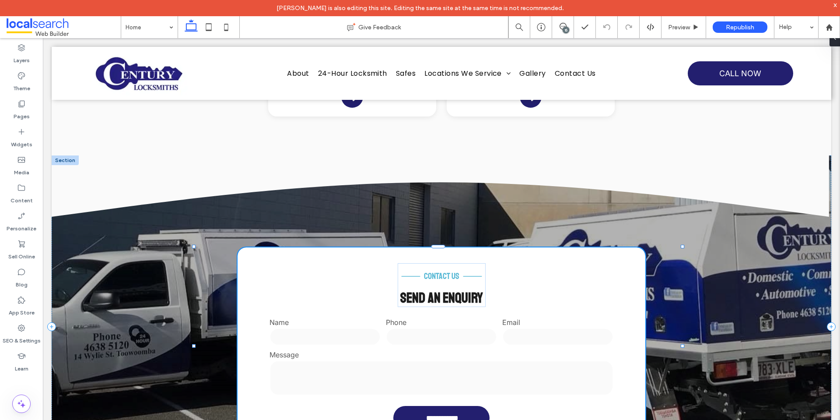
click at [451, 273] on span "contact us" at bounding box center [441, 275] width 35 height 11
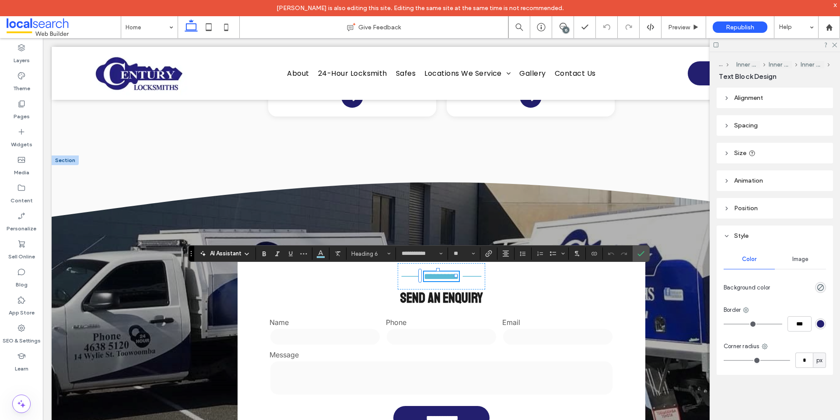
type input "**********"
type input "**"
click at [322, 254] on use "Color" at bounding box center [320, 252] width 5 height 5
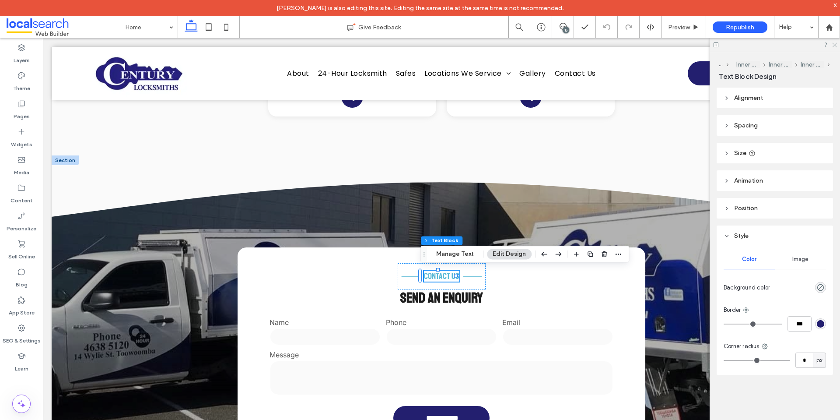
click at [835, 44] on icon at bounding box center [834, 45] width 6 height 6
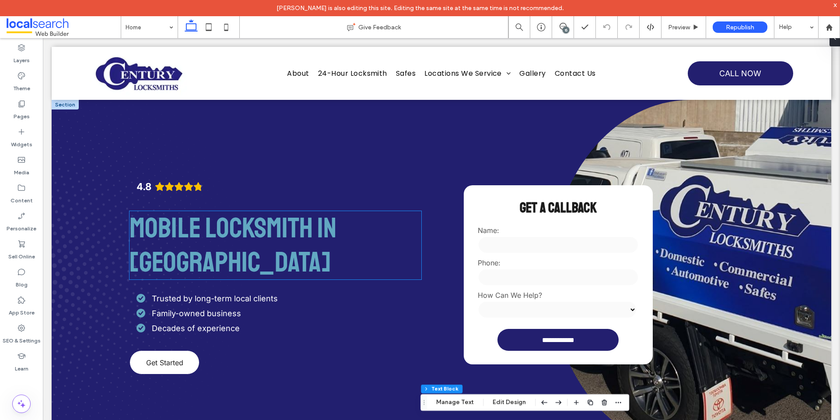
click at [268, 233] on span "Mobile Locksmith in Toowoomba" at bounding box center [232, 245] width 207 height 70
click at [268, 233] on div "Mobile Locksmith in Toowoomba" at bounding box center [274, 245] width 291 height 68
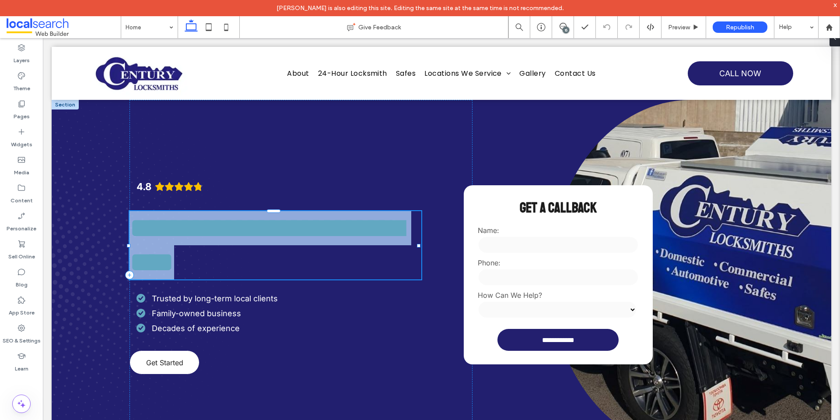
type input "**********"
type input "**"
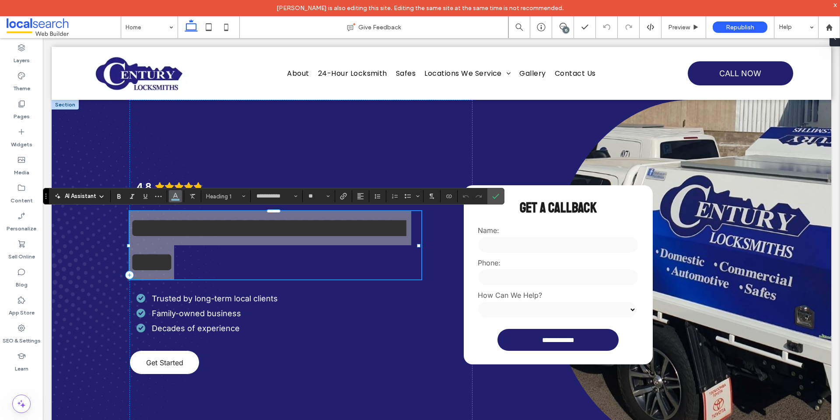
click at [173, 197] on icon "Color" at bounding box center [175, 195] width 7 height 7
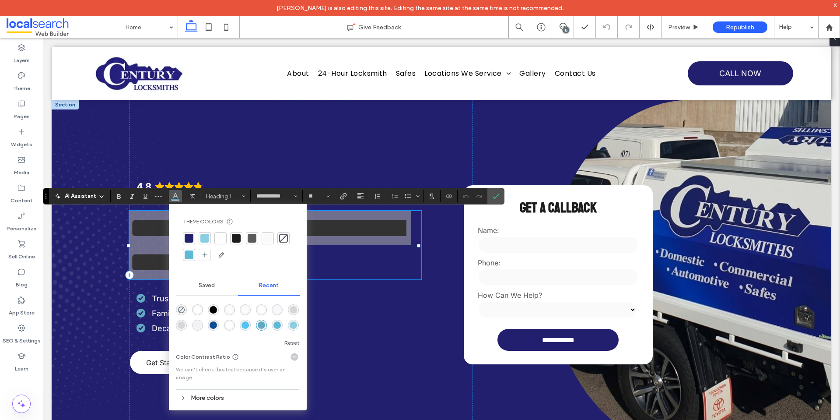
click at [188, 254] on div at bounding box center [189, 254] width 9 height 9
click at [503, 198] on section at bounding box center [495, 196] width 17 height 16
click at [497, 199] on icon "Confirm" at bounding box center [495, 195] width 7 height 7
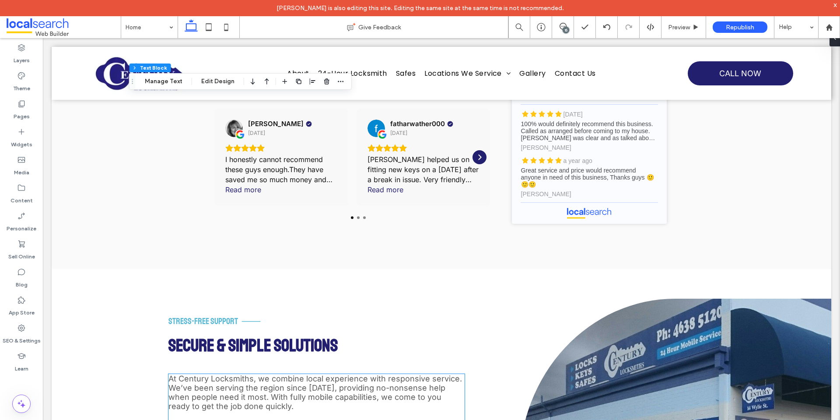
scroll to position [2187, 0]
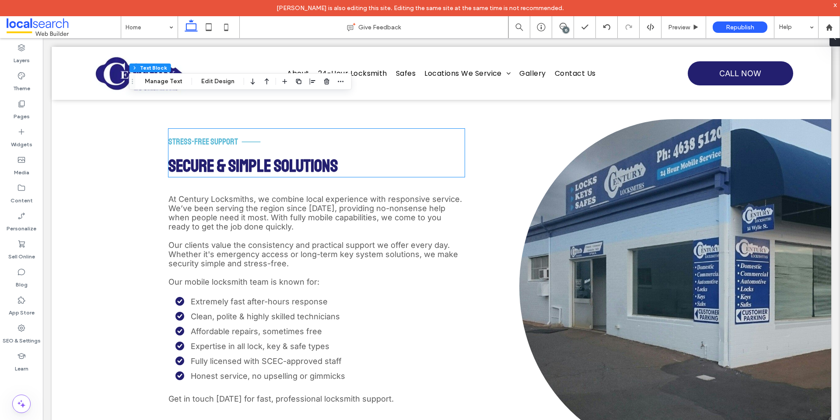
click at [207, 138] on span "Stress-Free Support" at bounding box center [203, 141] width 70 height 11
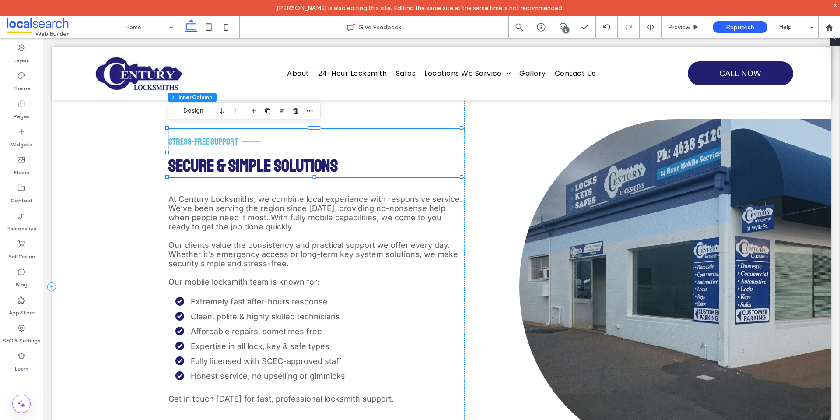
click at [207, 138] on span "Stress-Free Support" at bounding box center [203, 141] width 70 height 11
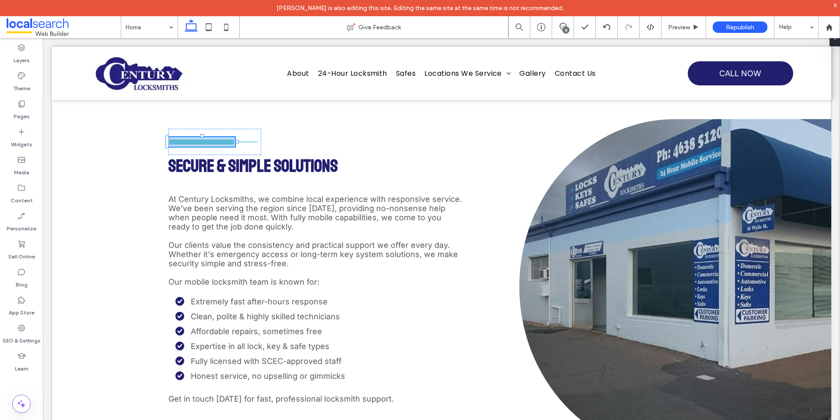
type input "**********"
type input "**"
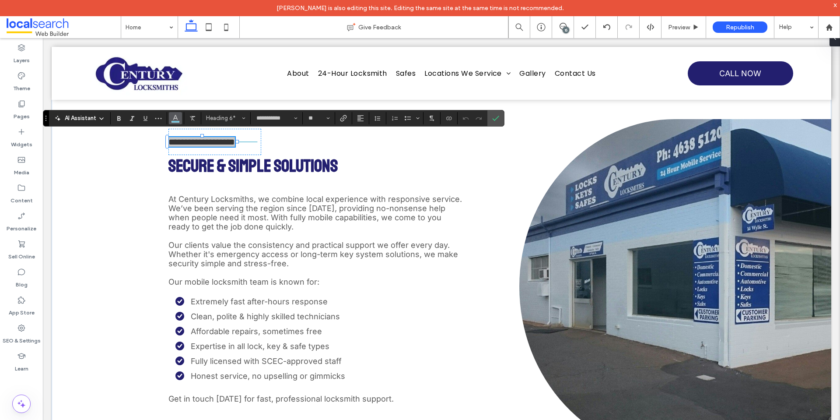
click at [173, 116] on icon "Color" at bounding box center [175, 117] width 7 height 7
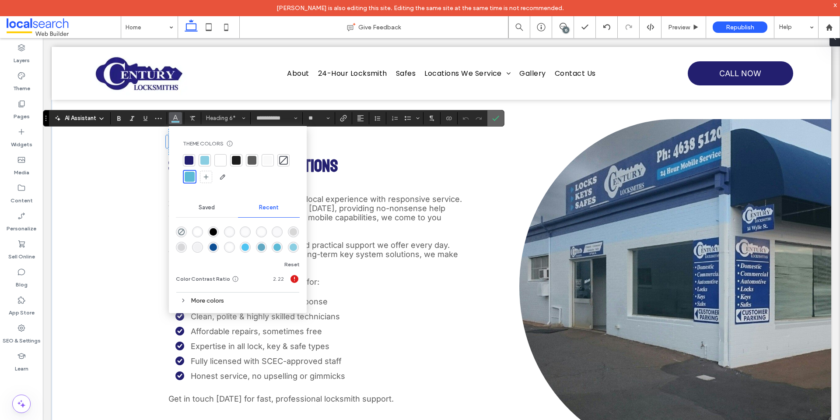
click at [494, 115] on icon "Confirm" at bounding box center [495, 118] width 7 height 7
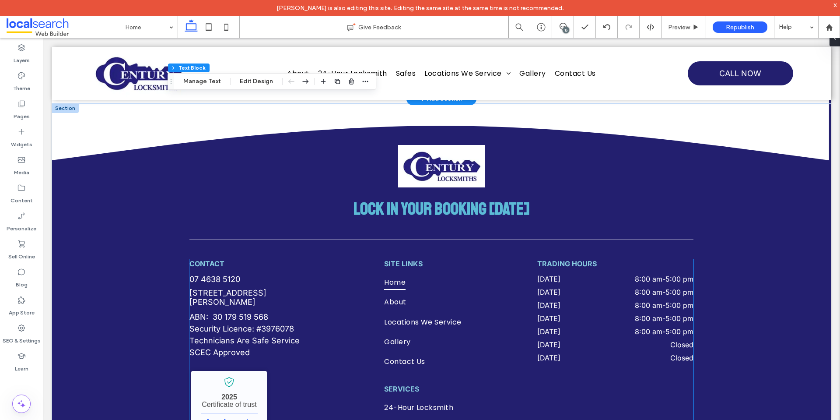
scroll to position [2537, 0]
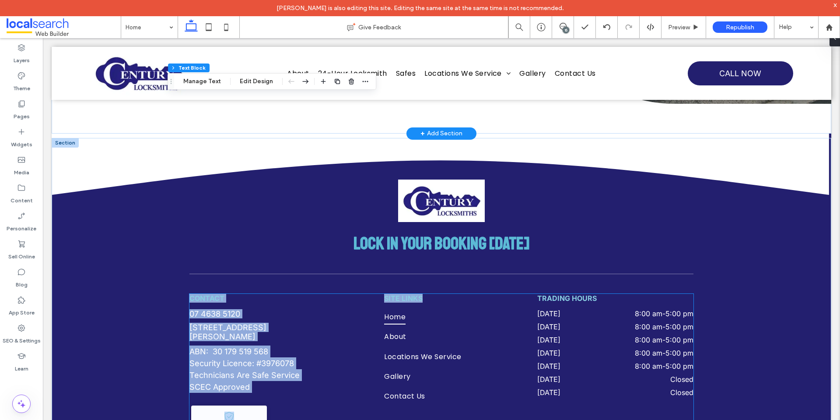
drag, startPoint x: 449, startPoint y: 276, endPoint x: 444, endPoint y: 242, distance: 34.5
click at [449, 257] on div "Lock In Your Booking Today CONTACT 07 4638 5120 14 Wylie St, Toowoomba City QLD…" at bounding box center [441, 321] width 504 height 366
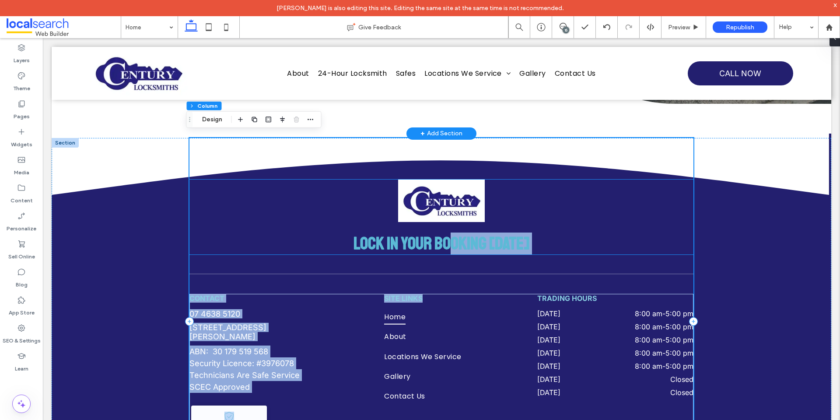
click at [443, 240] on span "Lock In Your Booking Today" at bounding box center [441, 243] width 176 height 22
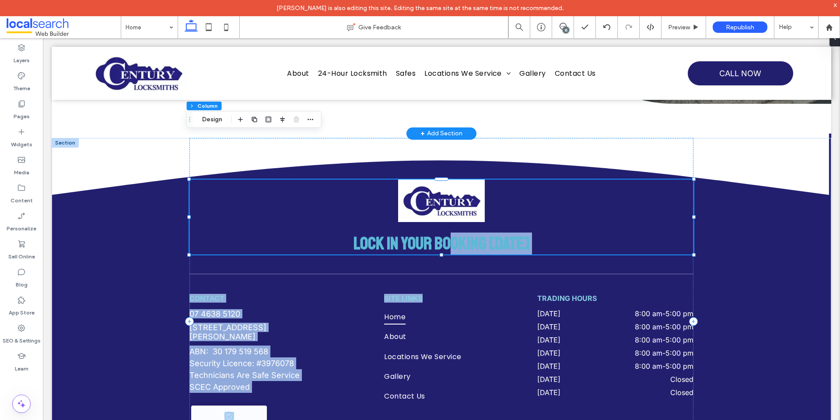
click at [443, 240] on span "Lock In Your Booking Today" at bounding box center [441, 243] width 176 height 22
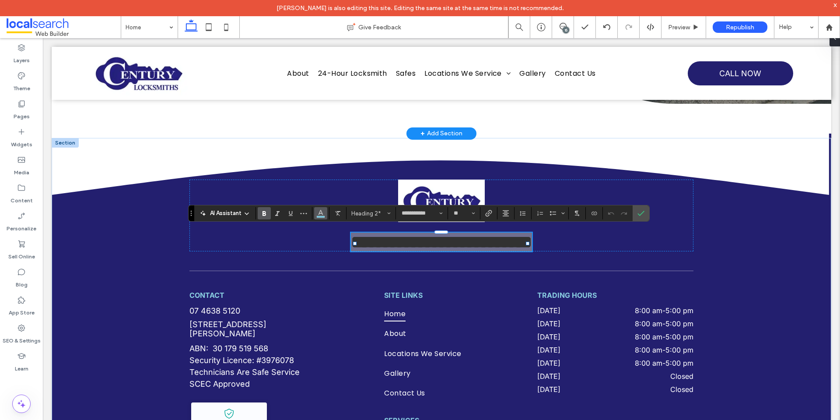
click at [318, 214] on use "Color" at bounding box center [320, 212] width 5 height 5
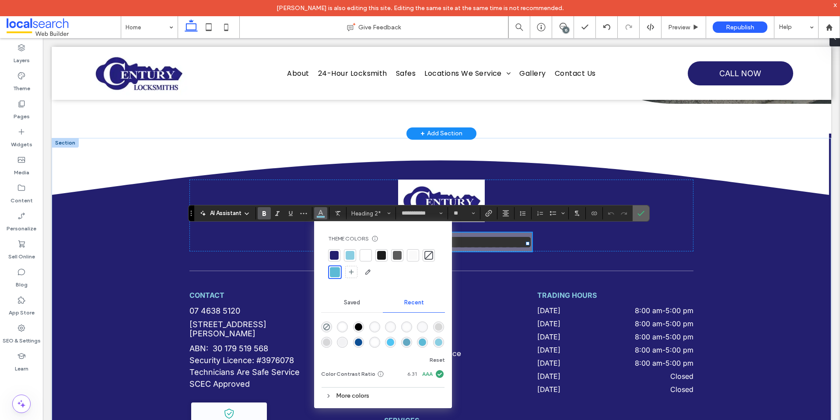
drag, startPoint x: 633, startPoint y: 213, endPoint x: 644, endPoint y: 211, distance: 11.2
click at [633, 212] on section at bounding box center [641, 213] width 17 height 16
drag, startPoint x: 645, startPoint y: 210, endPoint x: 602, endPoint y: 180, distance: 53.0
click at [645, 210] on label "Confirm" at bounding box center [640, 213] width 13 height 16
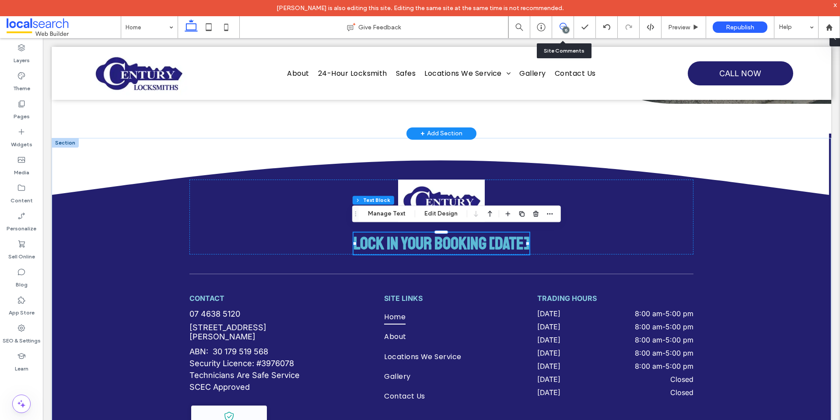
click at [560, 24] on icon at bounding box center [563, 26] width 7 height 7
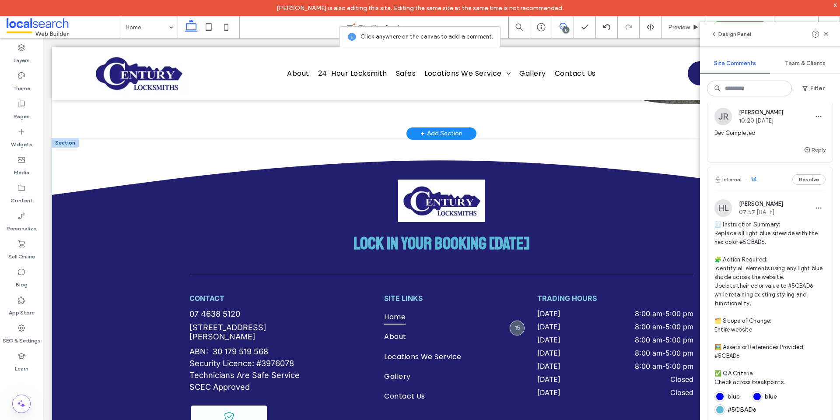
scroll to position [2836, 0]
